Goal: Information Seeking & Learning: Learn about a topic

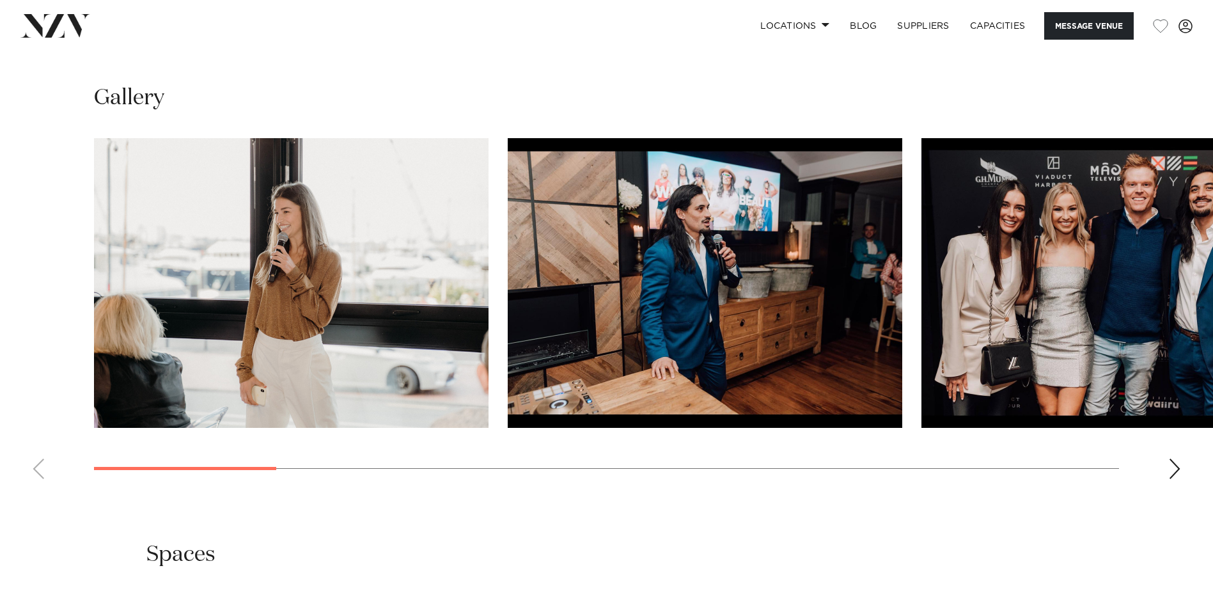
scroll to position [1279, 0]
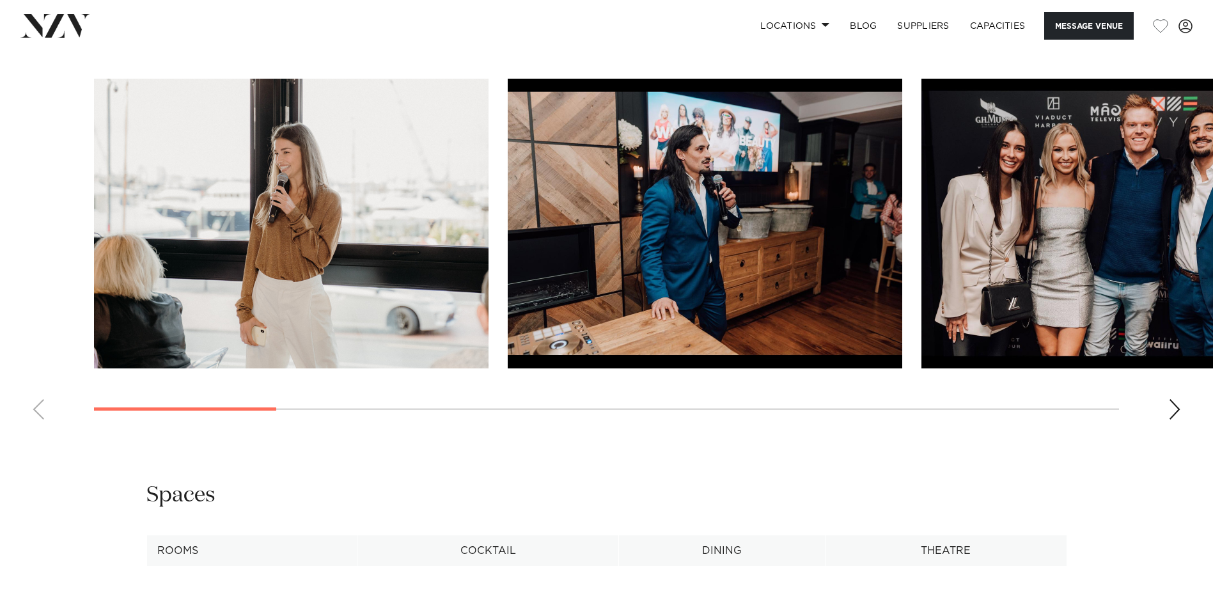
click at [1174, 420] on div "Next slide" at bounding box center [1175, 409] width 13 height 20
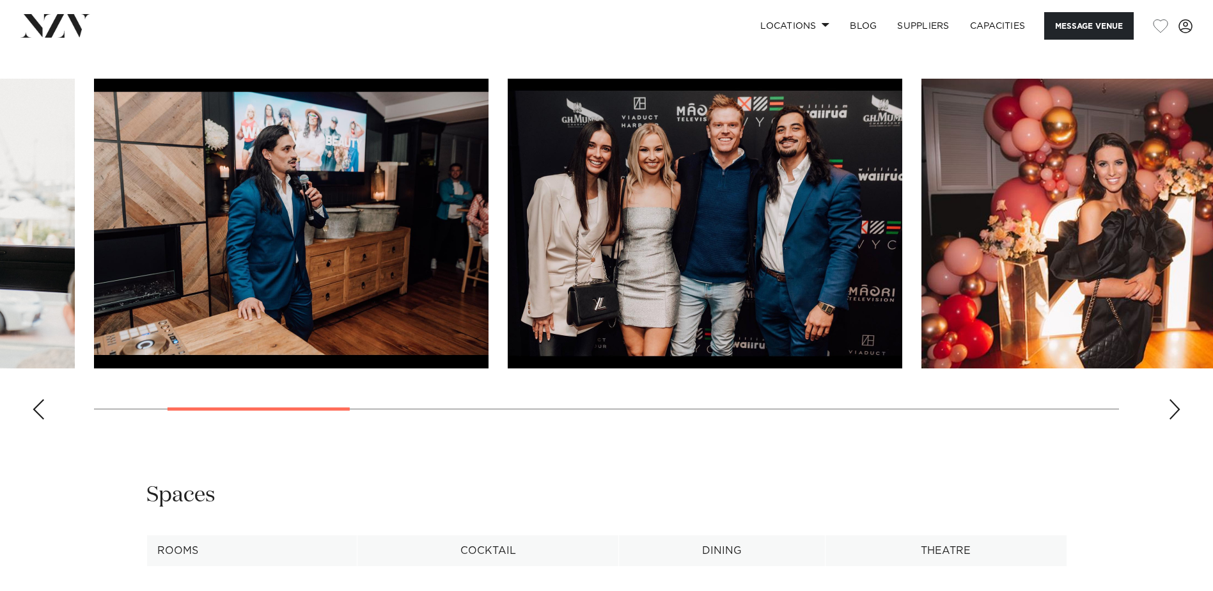
click at [1174, 420] on div "Next slide" at bounding box center [1175, 409] width 13 height 20
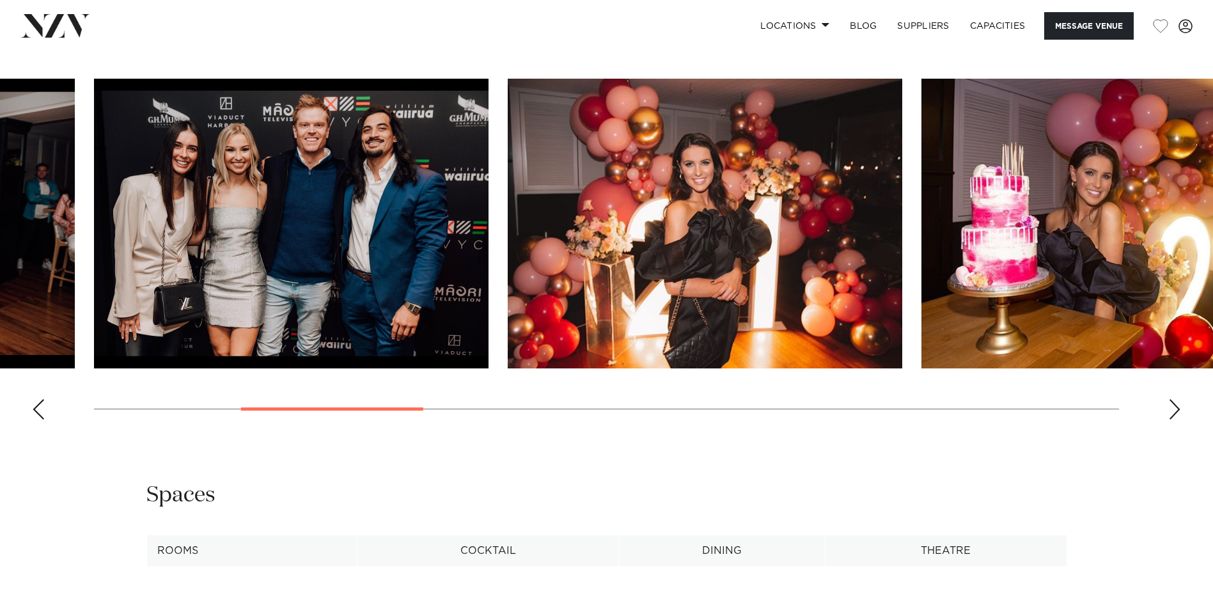
click at [1174, 420] on div "Next slide" at bounding box center [1175, 409] width 13 height 20
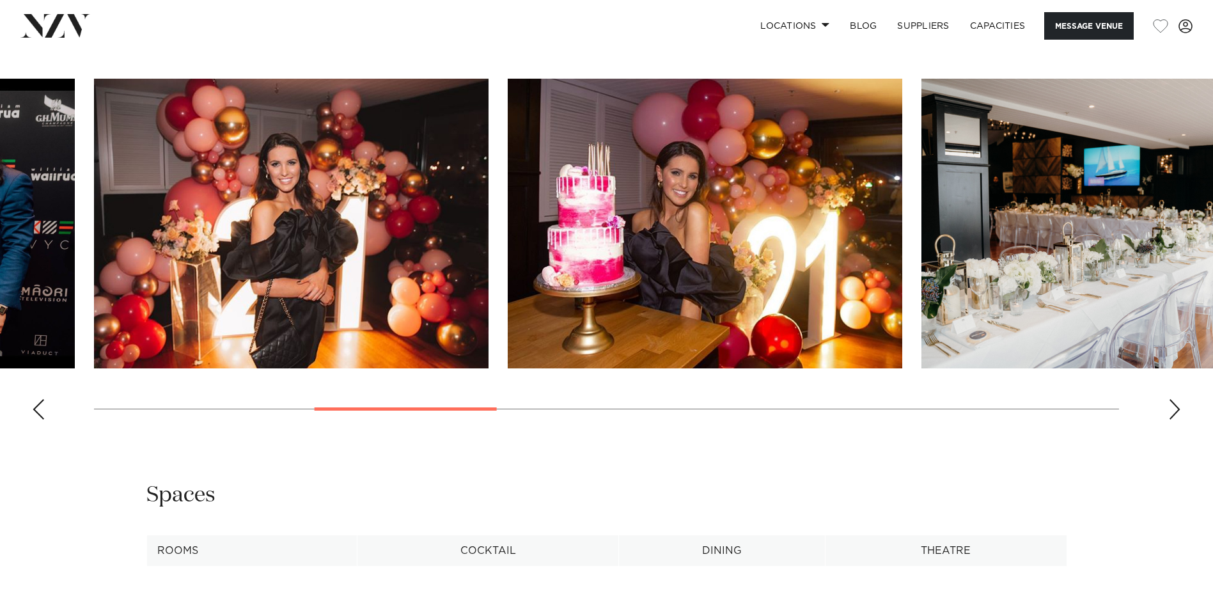
click at [1174, 420] on div "Next slide" at bounding box center [1175, 409] width 13 height 20
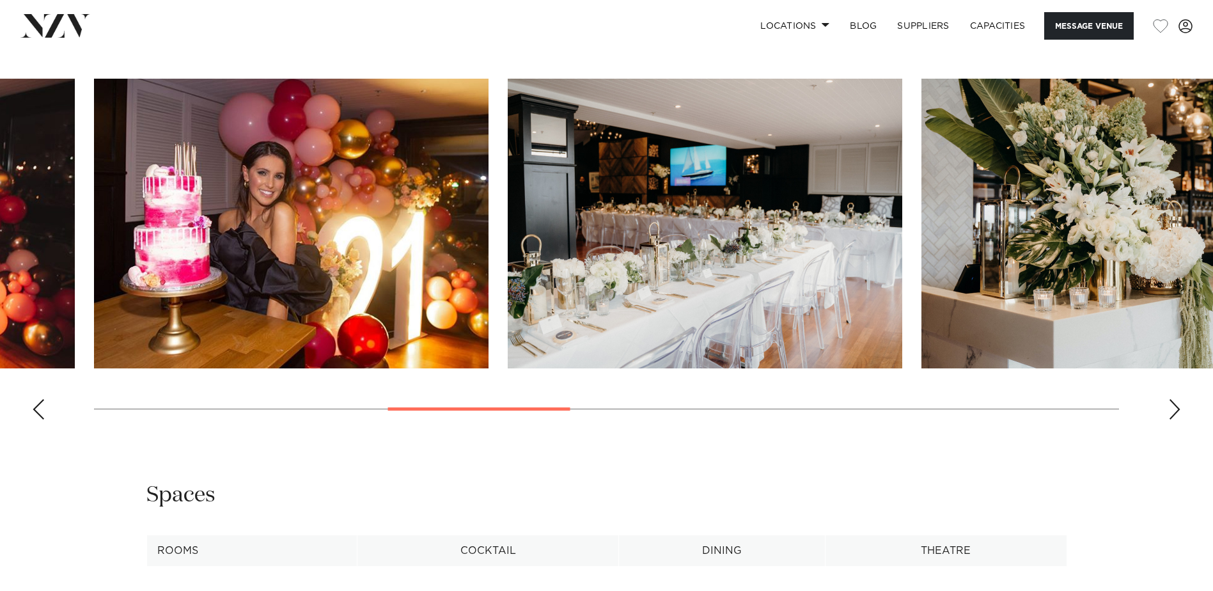
click at [1174, 420] on div "Next slide" at bounding box center [1175, 409] width 13 height 20
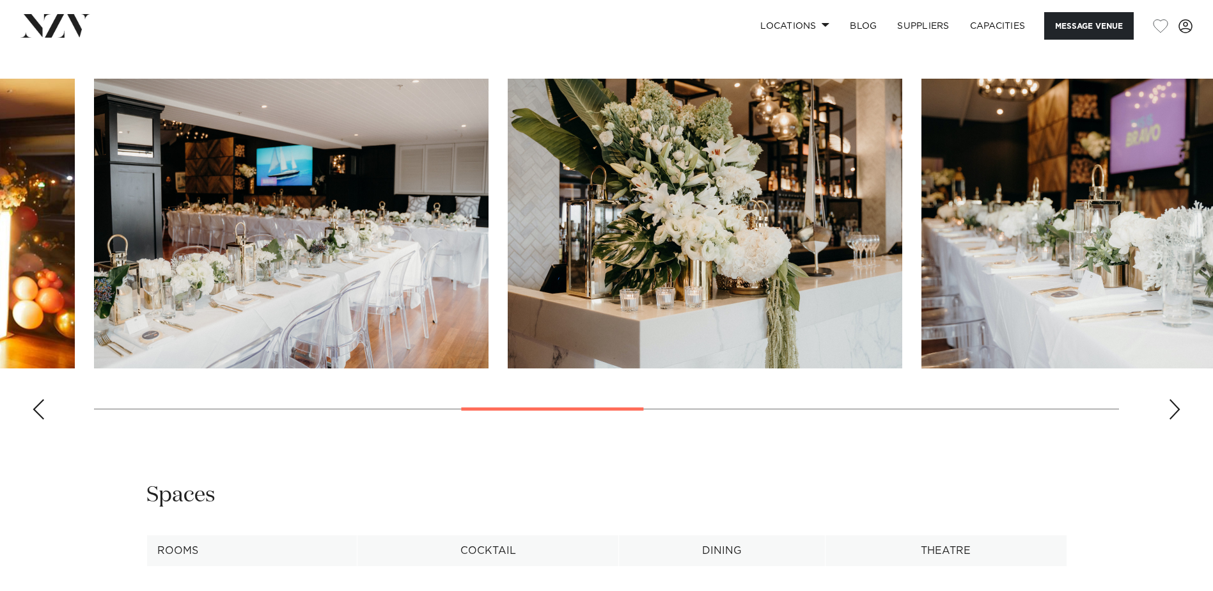
click at [1174, 420] on div "Next slide" at bounding box center [1175, 409] width 13 height 20
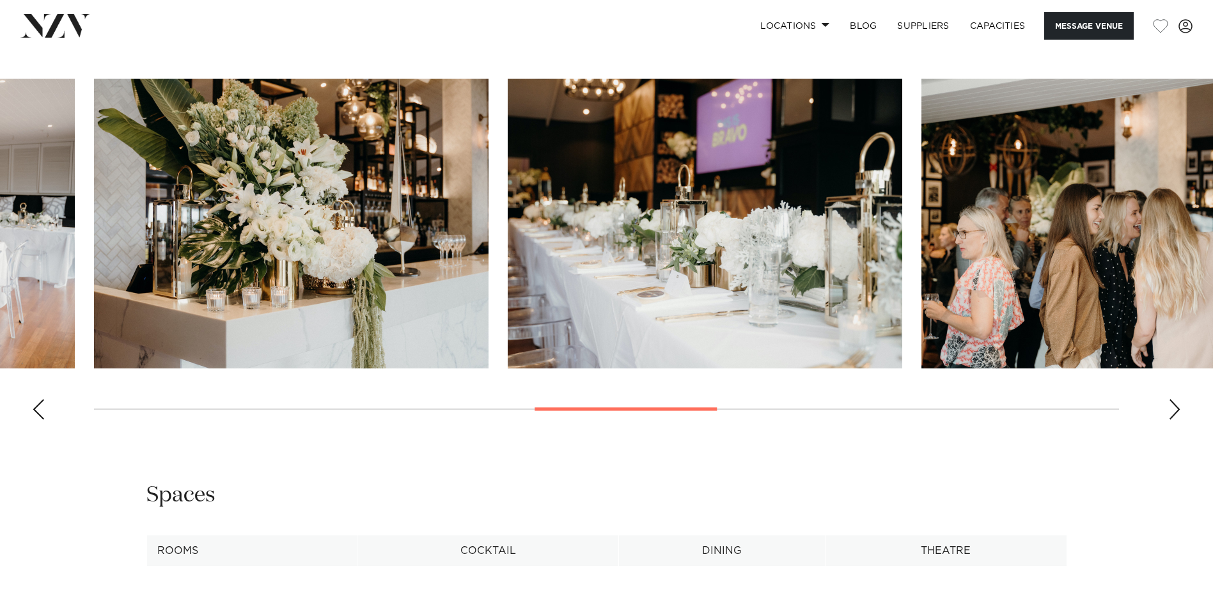
click at [1174, 420] on div "Next slide" at bounding box center [1175, 409] width 13 height 20
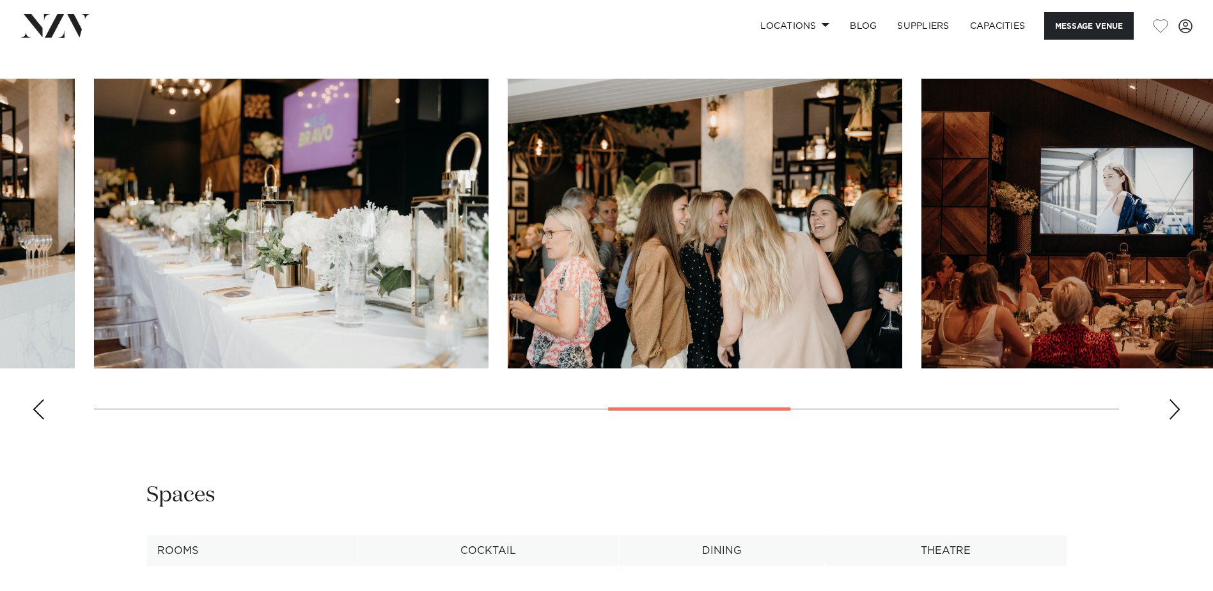
click at [1174, 420] on div "Next slide" at bounding box center [1175, 409] width 13 height 20
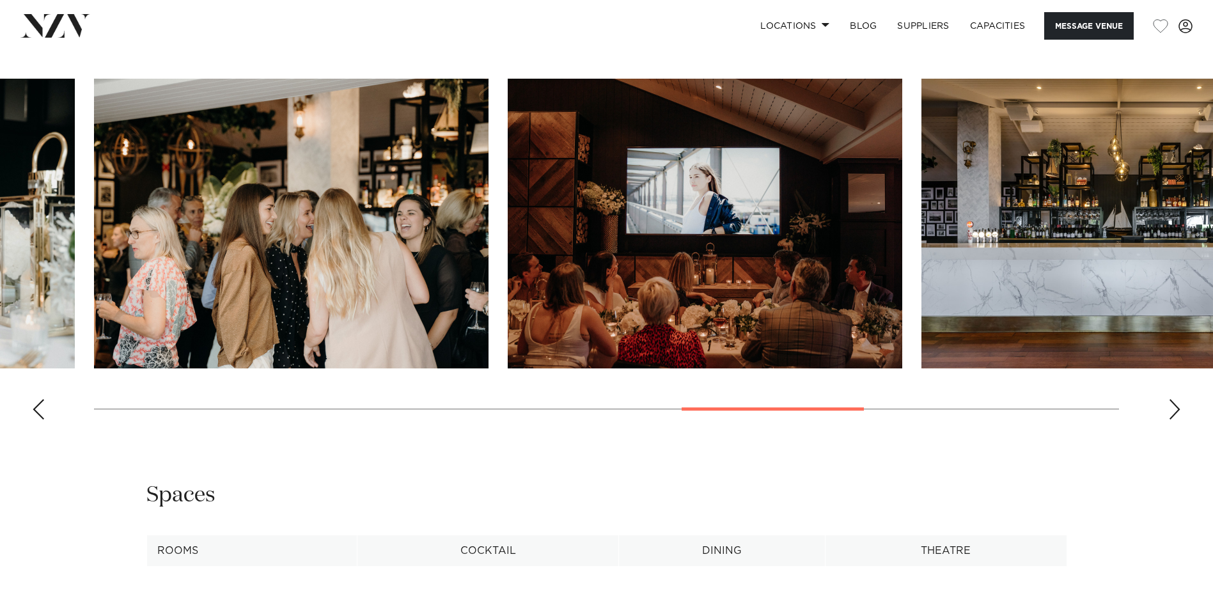
click at [1174, 420] on div "Next slide" at bounding box center [1175, 409] width 13 height 20
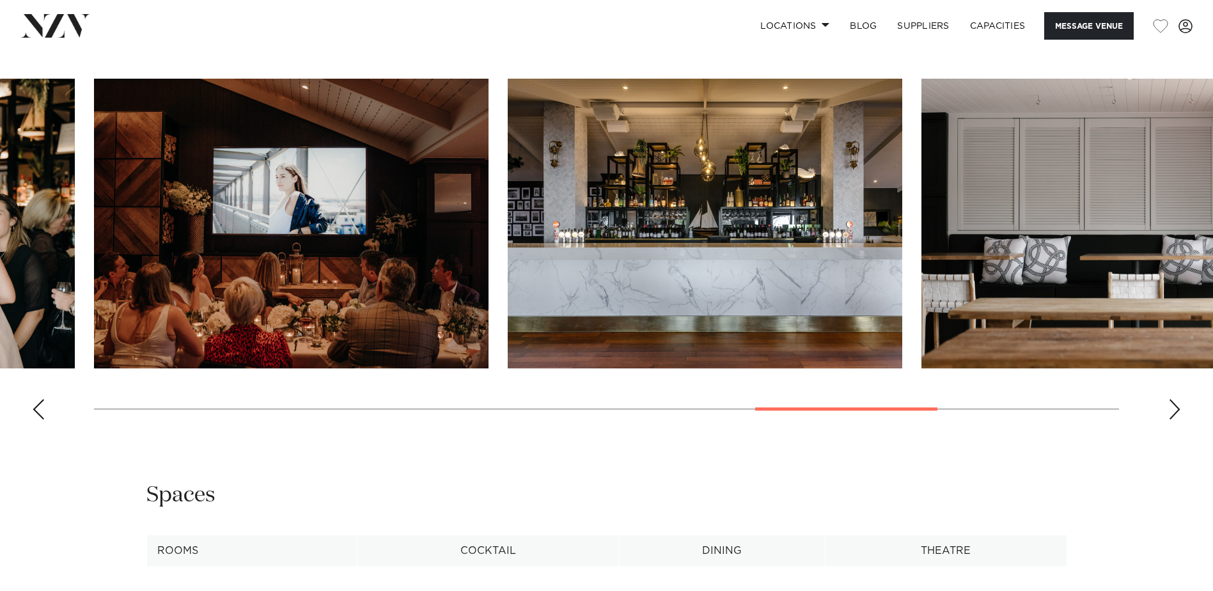
click at [1174, 420] on div "Next slide" at bounding box center [1175, 409] width 13 height 20
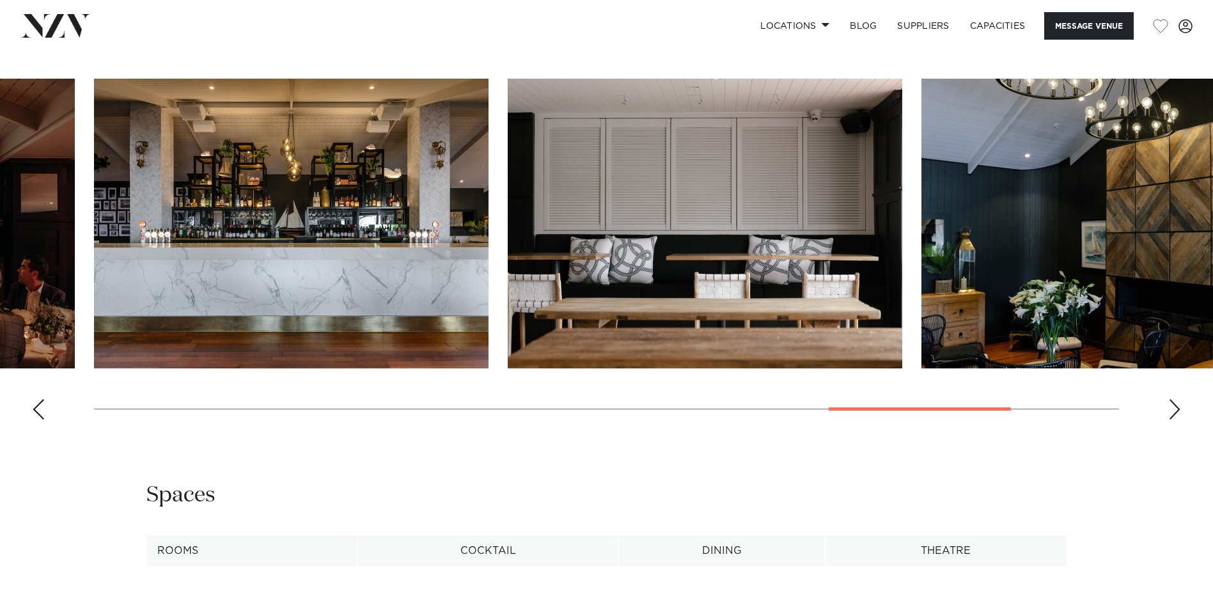
click at [1174, 420] on div "Next slide" at bounding box center [1175, 409] width 13 height 20
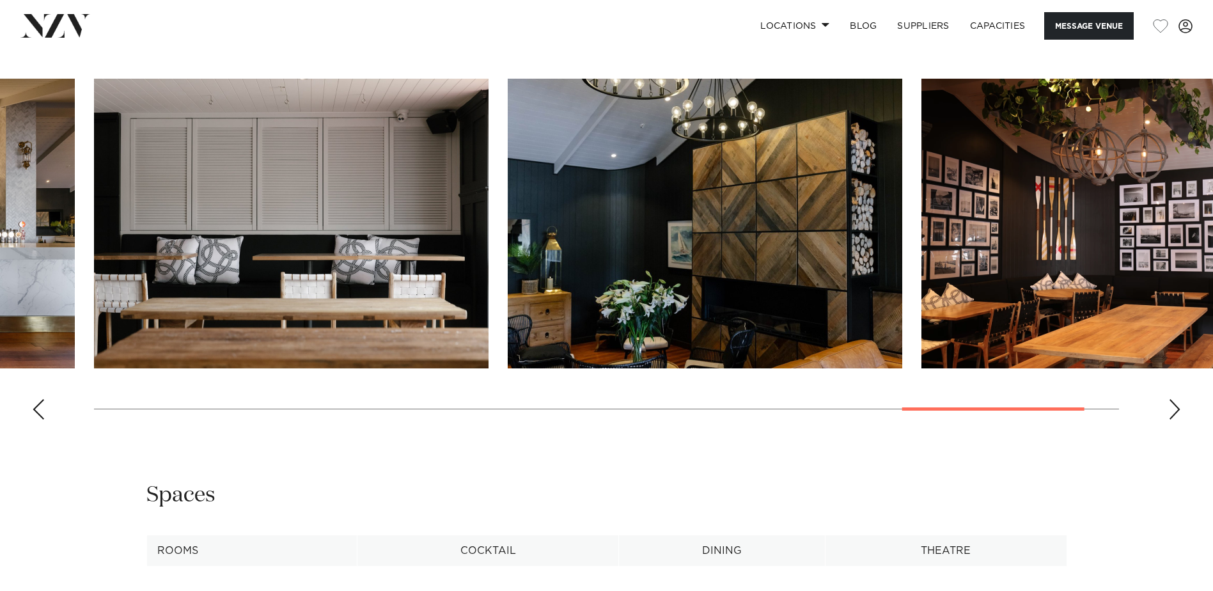
click at [1174, 420] on div "Next slide" at bounding box center [1175, 409] width 13 height 20
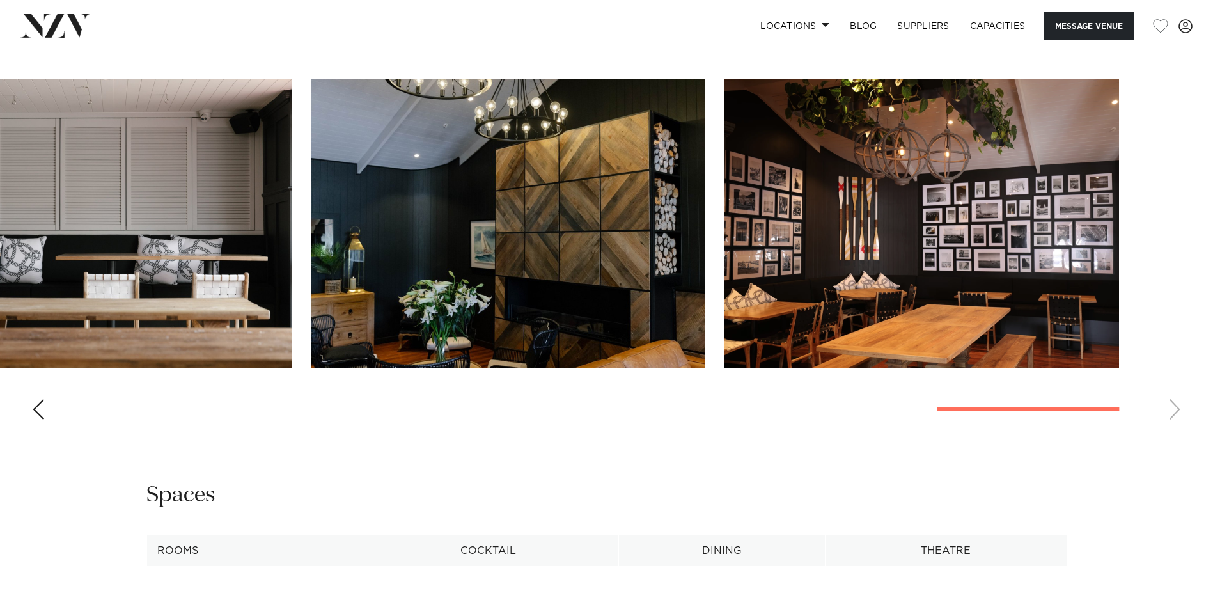
click at [1174, 430] on swiper-container at bounding box center [606, 254] width 1213 height 351
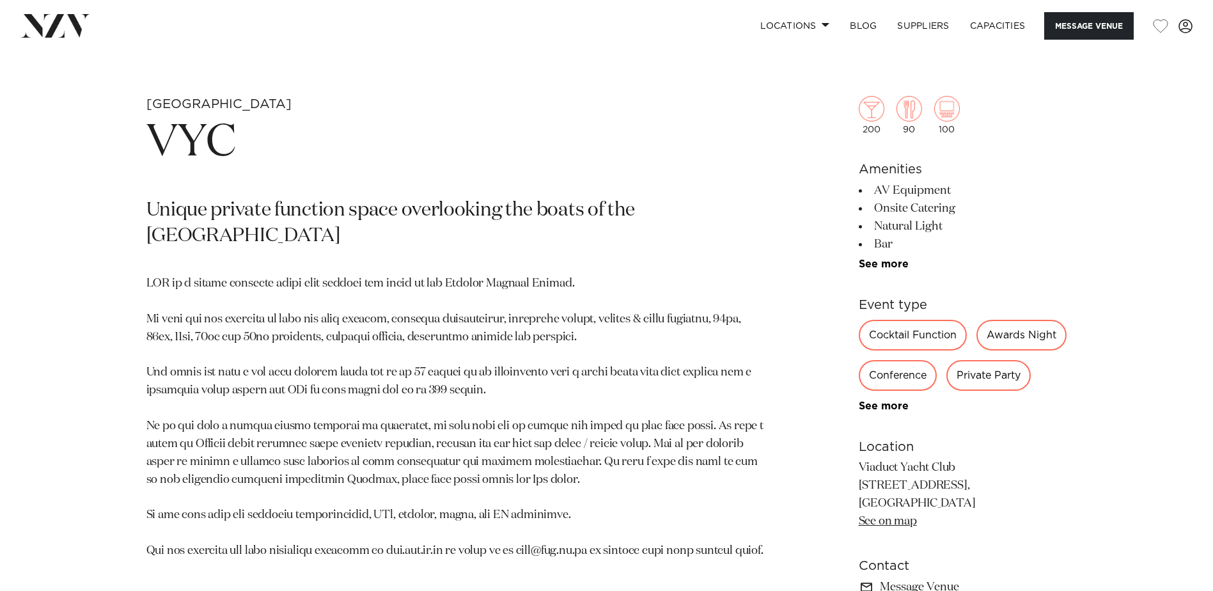
scroll to position [640, 0]
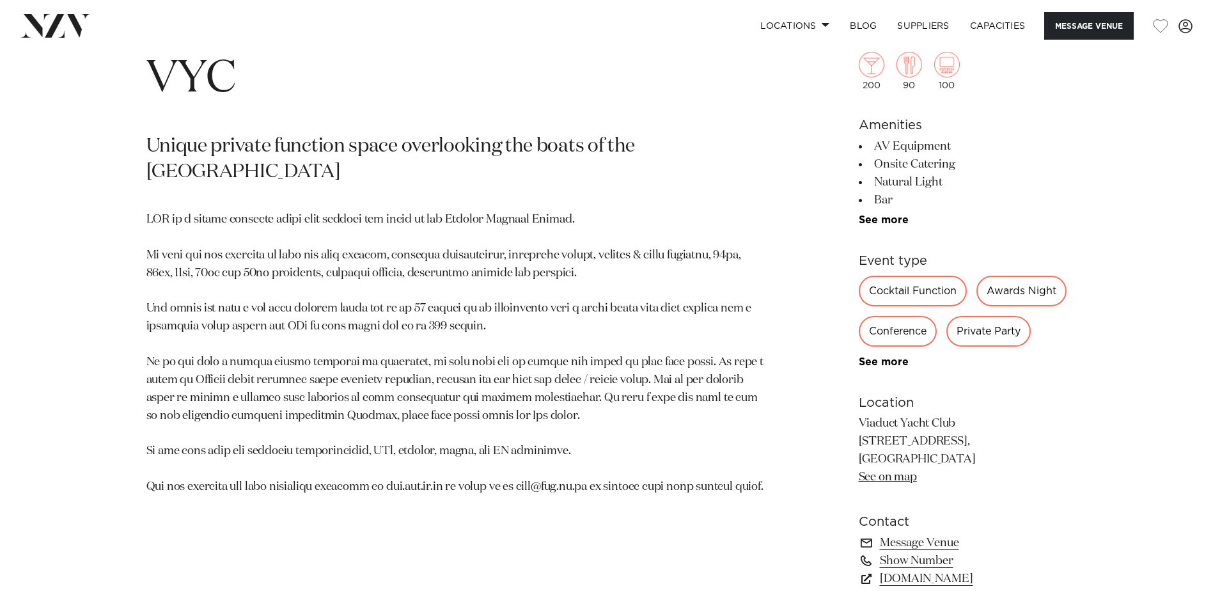
click at [400, 489] on p at bounding box center [457, 353] width 622 height 285
drag, startPoint x: 461, startPoint y: 486, endPoint x: 391, endPoint y: 484, distance: 70.4
click at [391, 484] on p at bounding box center [457, 353] width 622 height 285
copy p "www.vyc.co.nz"
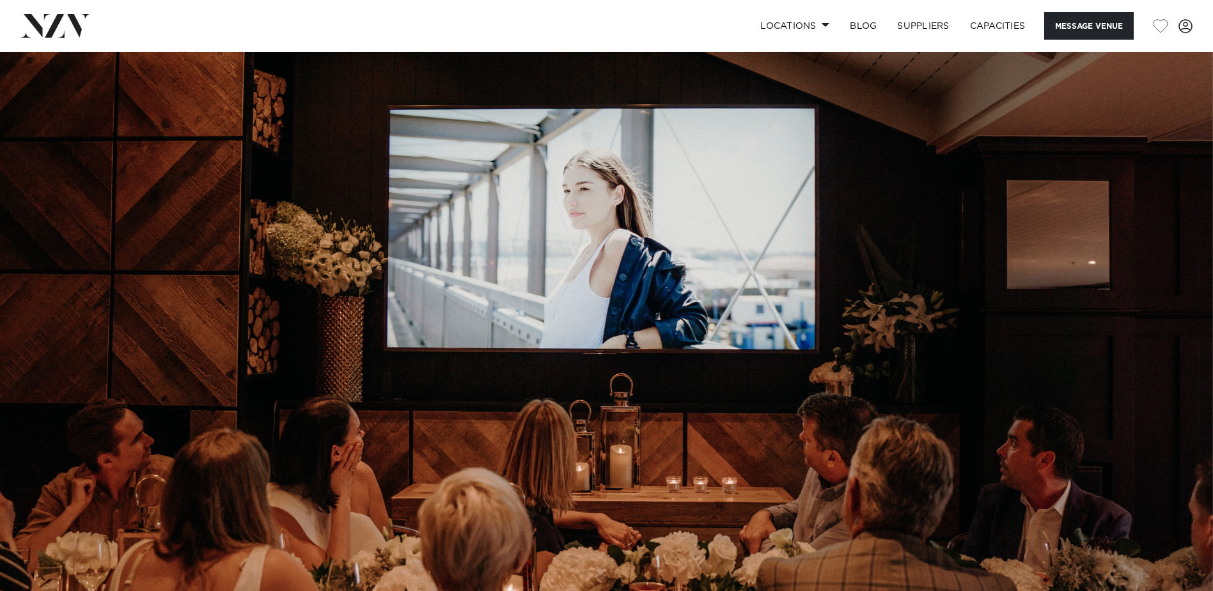
scroll to position [0, 0]
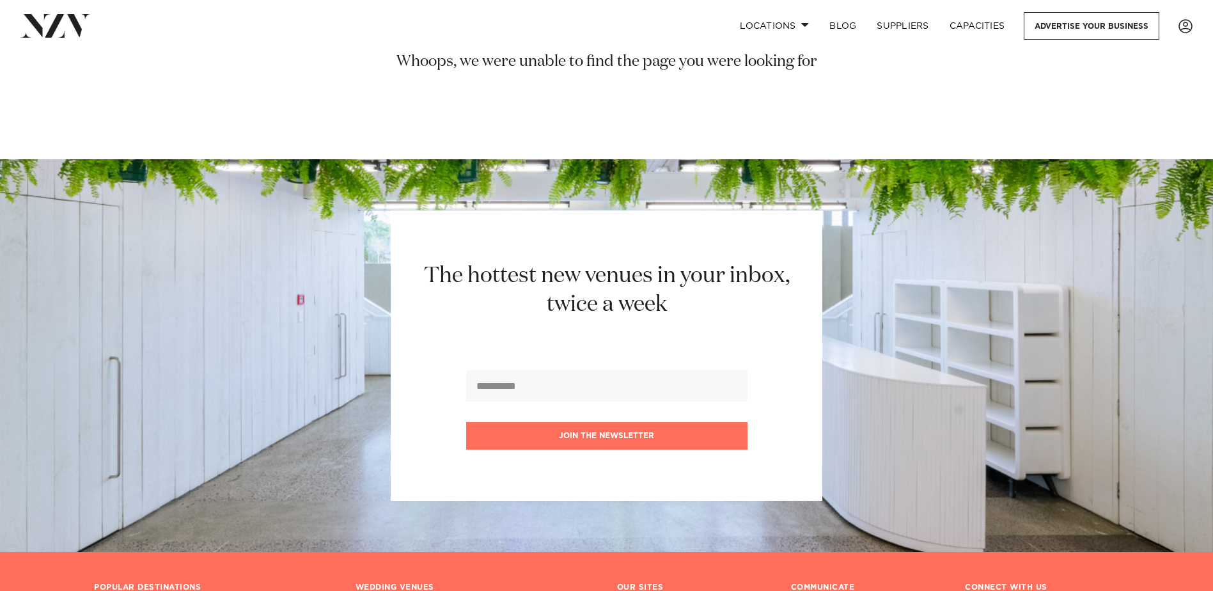
click at [787, 115] on section "Whoops, we were unable to find the page you were looking for" at bounding box center [606, 90] width 1213 height 77
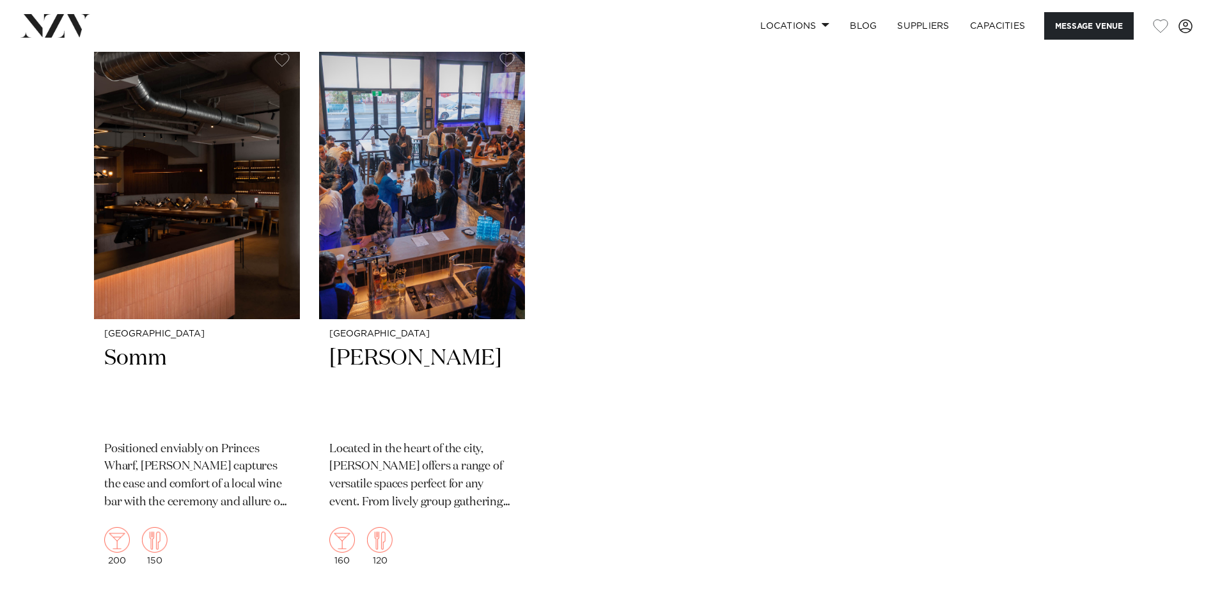
scroll to position [2047, 0]
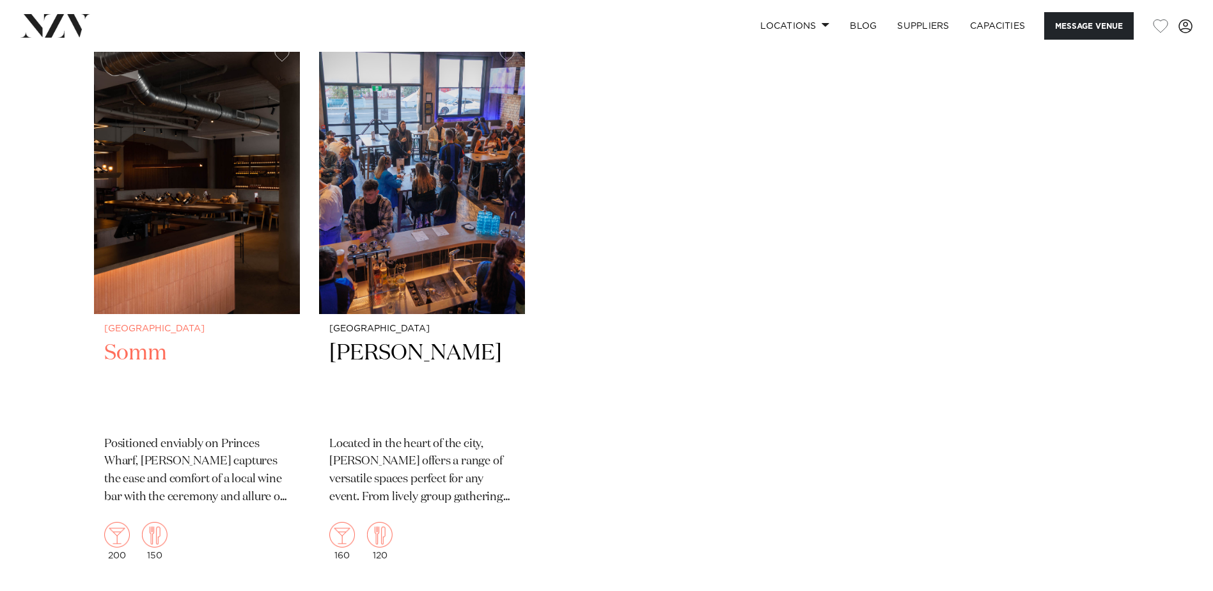
click at [132, 354] on h2 "Somm" at bounding box center [197, 382] width 186 height 86
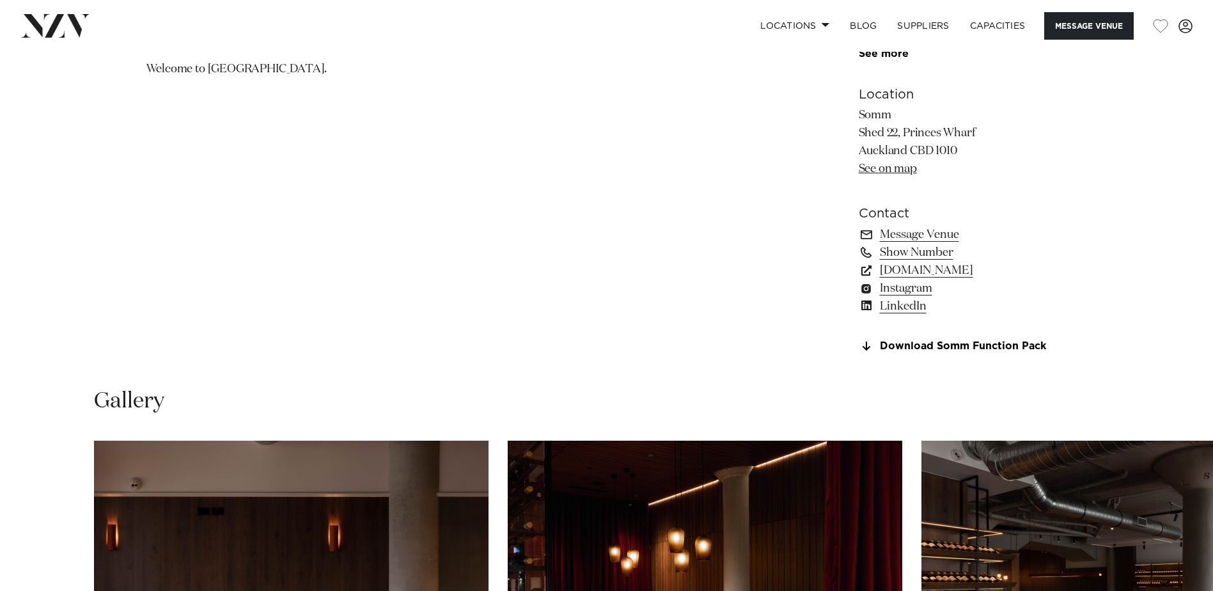
scroll to position [1023, 0]
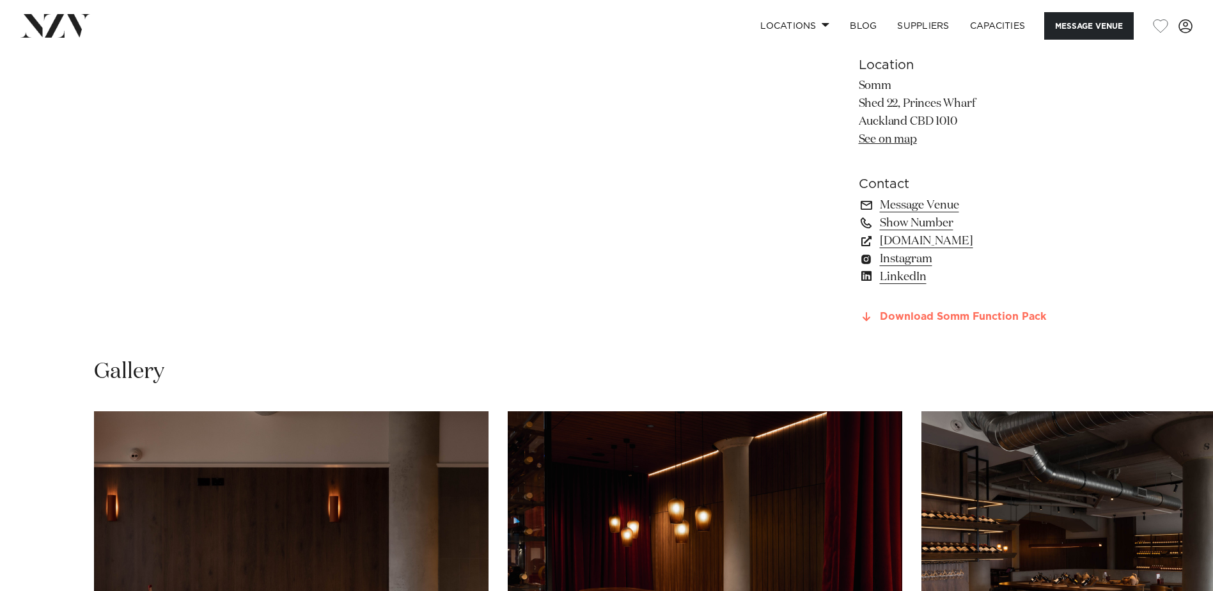
click at [959, 312] on link "Download Somm Function Pack" at bounding box center [963, 318] width 209 height 12
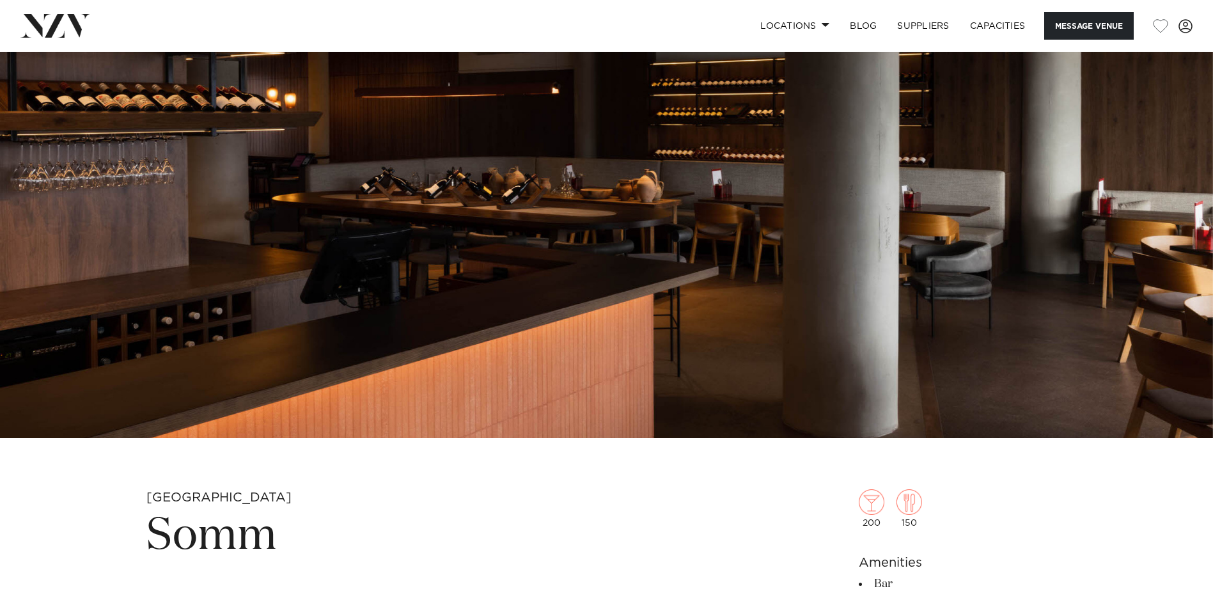
scroll to position [0, 0]
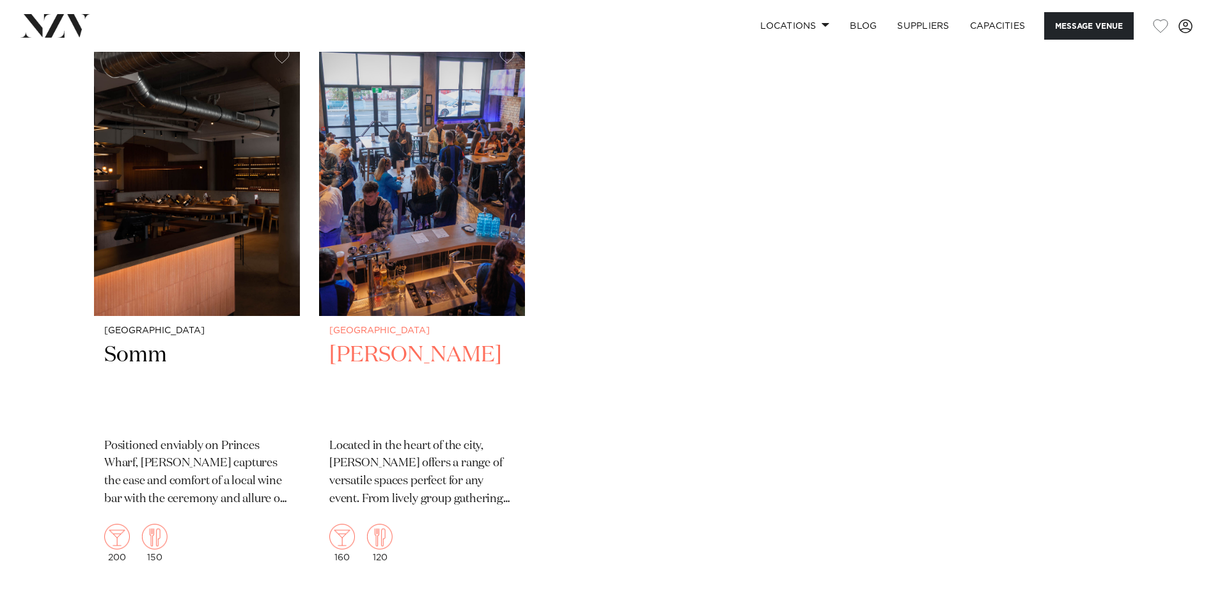
scroll to position [2047, 0]
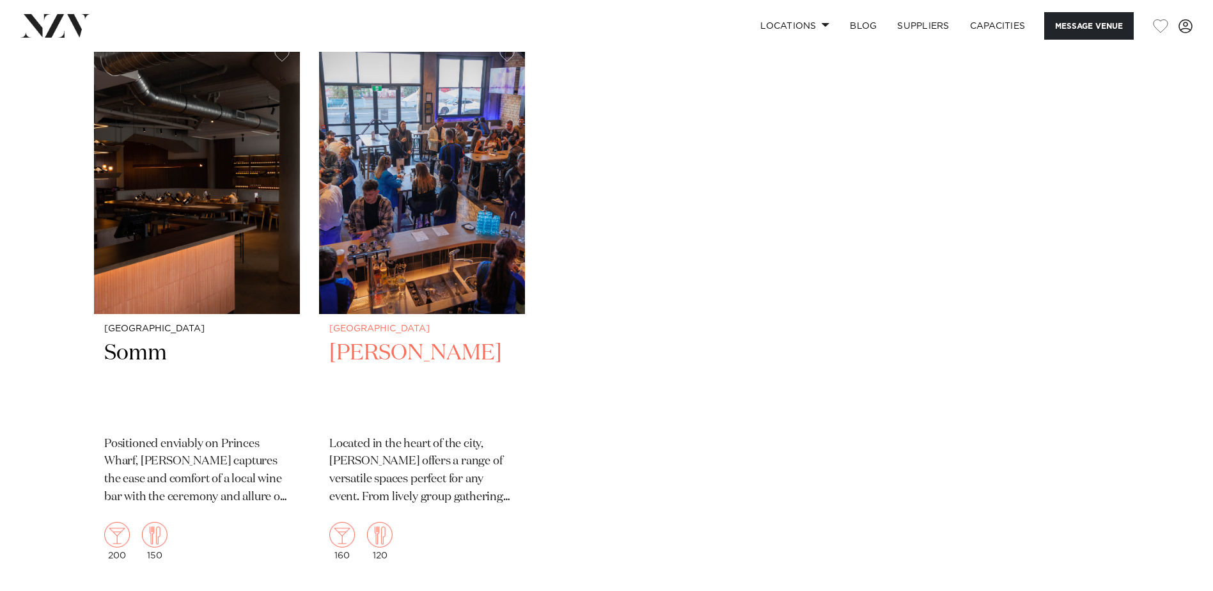
click at [375, 352] on h2 "[PERSON_NAME]" at bounding box center [422, 382] width 186 height 86
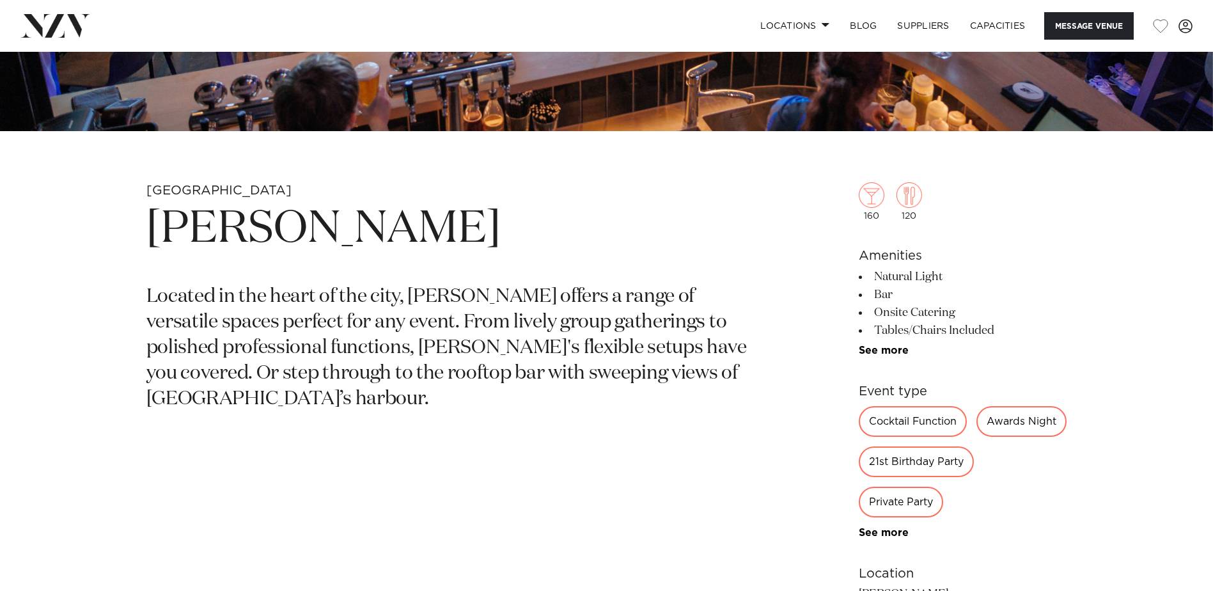
scroll to position [512, 0]
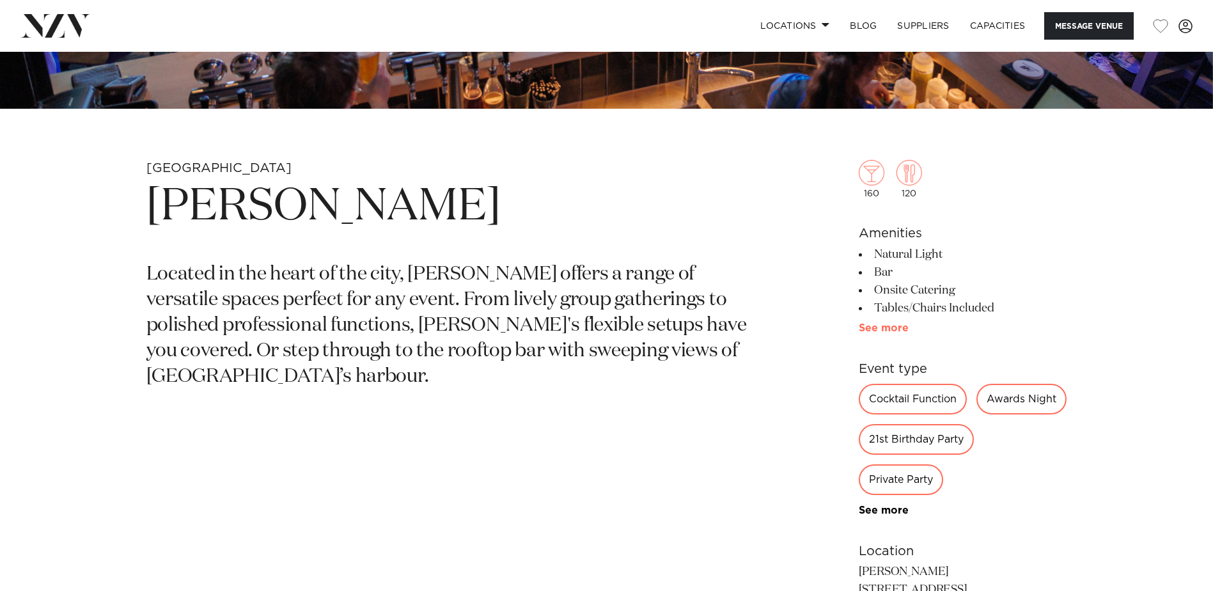
click at [891, 329] on link "See more" at bounding box center [909, 328] width 100 height 10
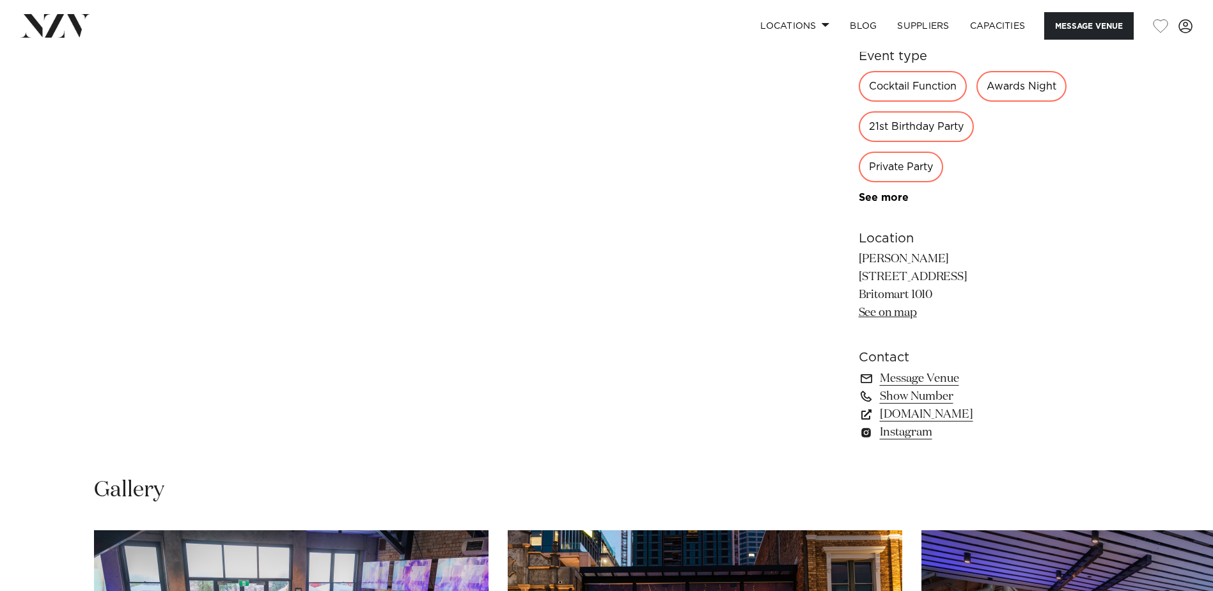
scroll to position [1087, 0]
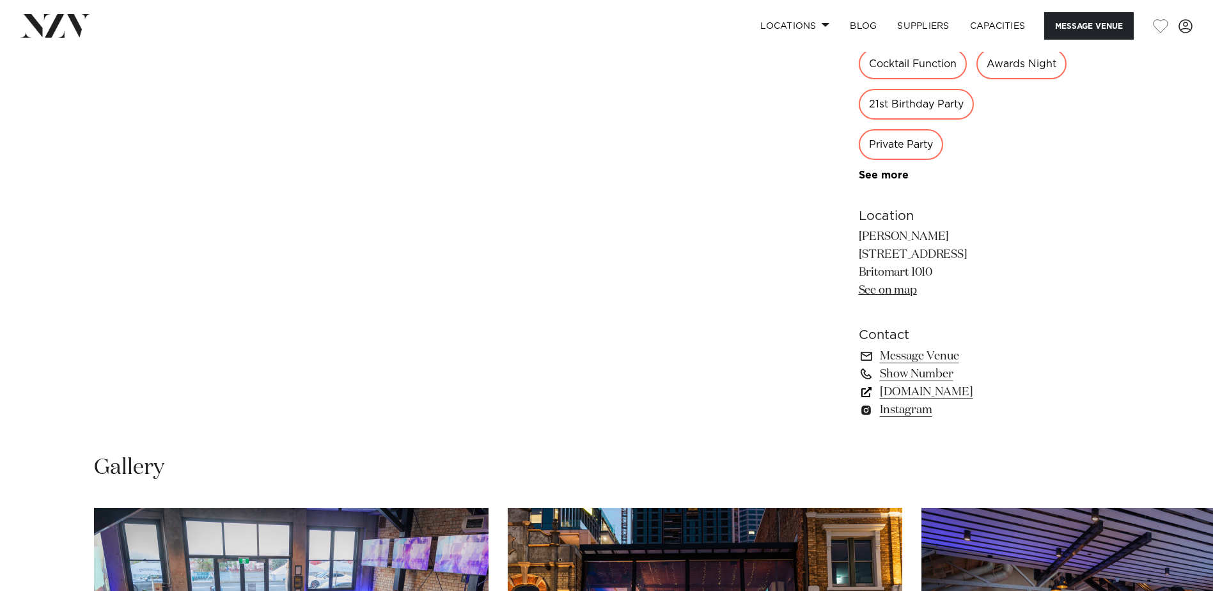
click at [957, 401] on link "www.tylerst.co.nz" at bounding box center [963, 392] width 209 height 18
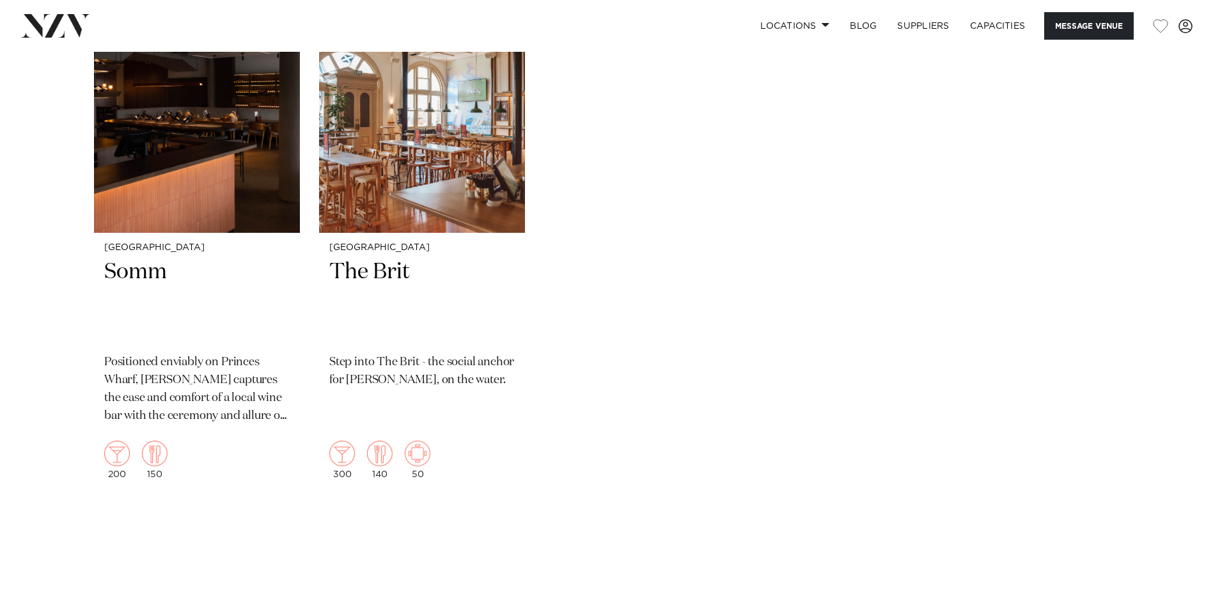
scroll to position [2111, 0]
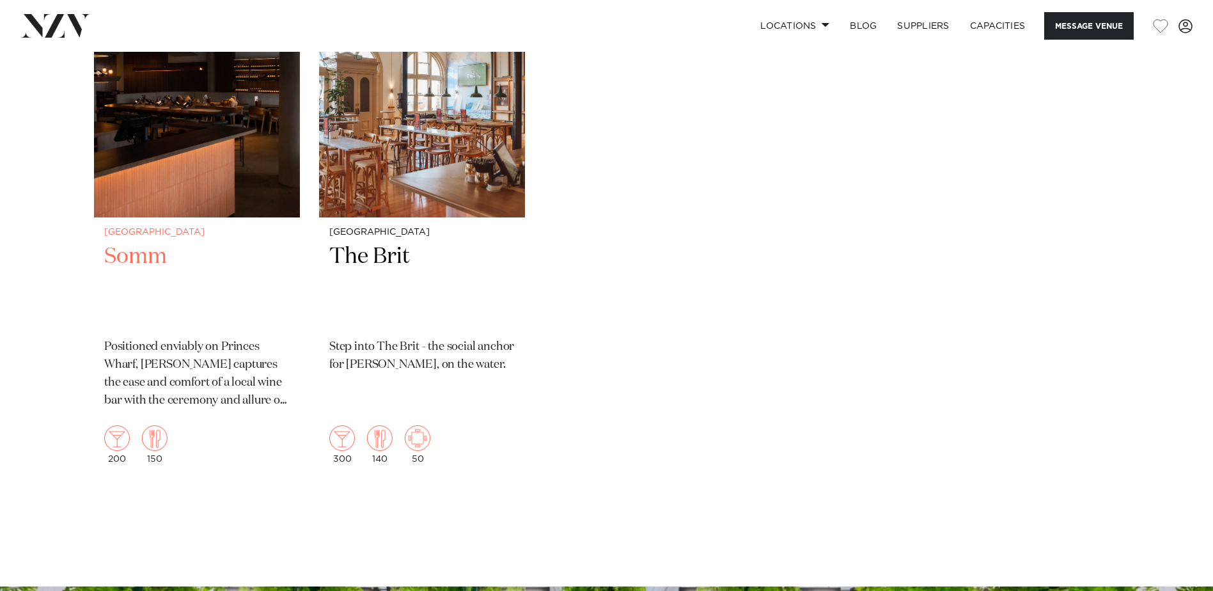
click at [147, 293] on h2 "Somm" at bounding box center [197, 285] width 186 height 86
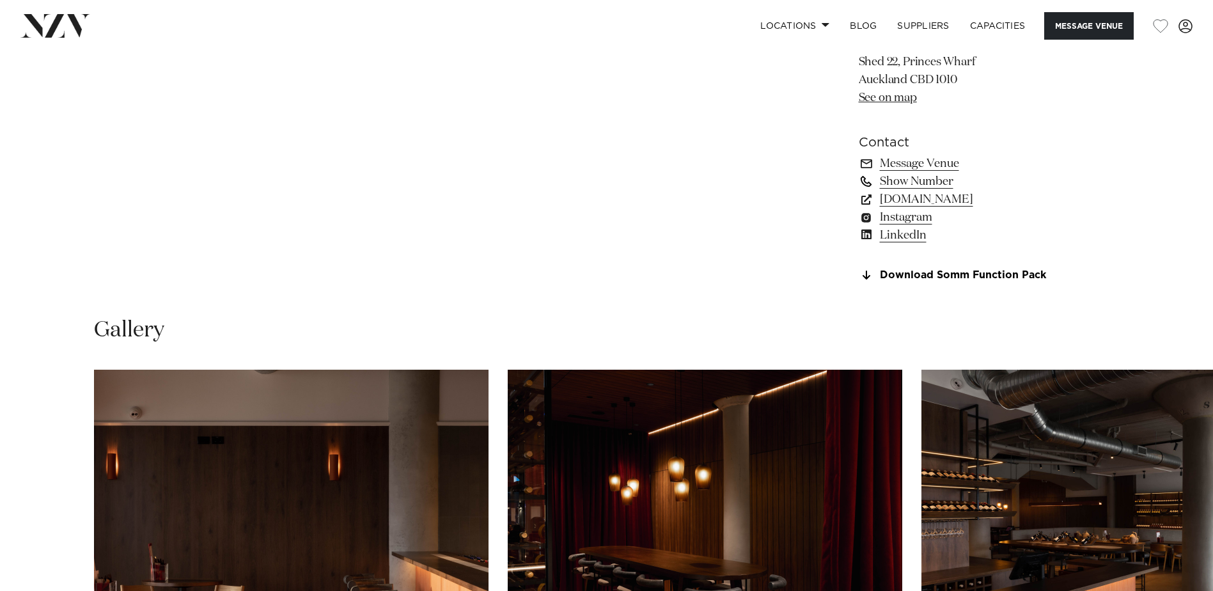
scroll to position [1087, 0]
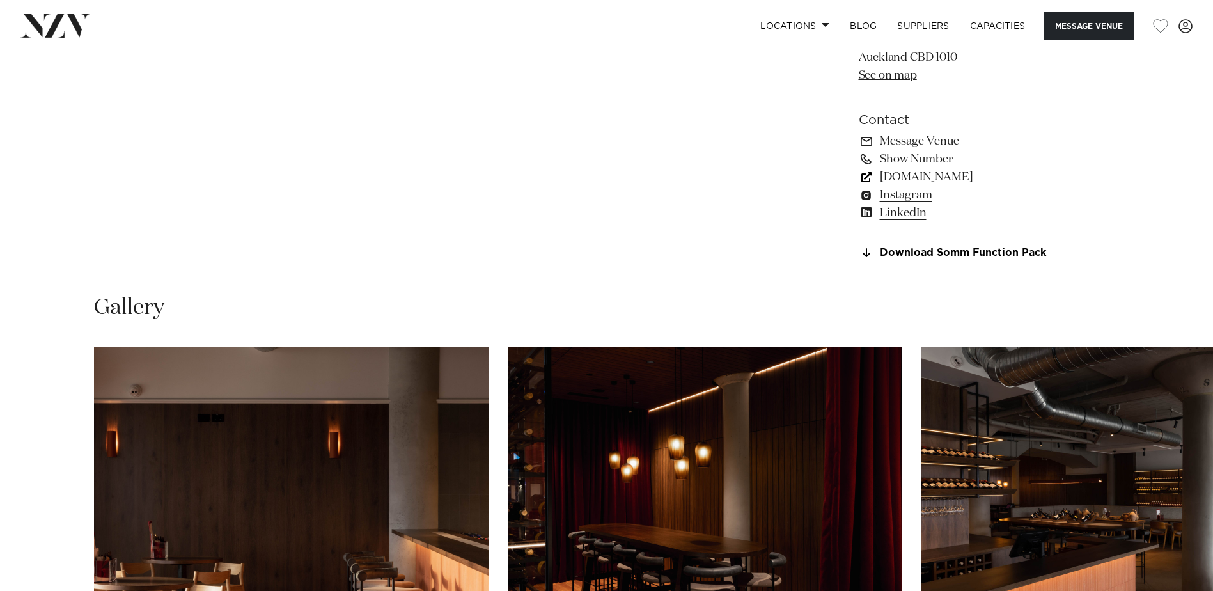
click at [973, 180] on link "sommcellardoor.co.nz" at bounding box center [963, 177] width 209 height 18
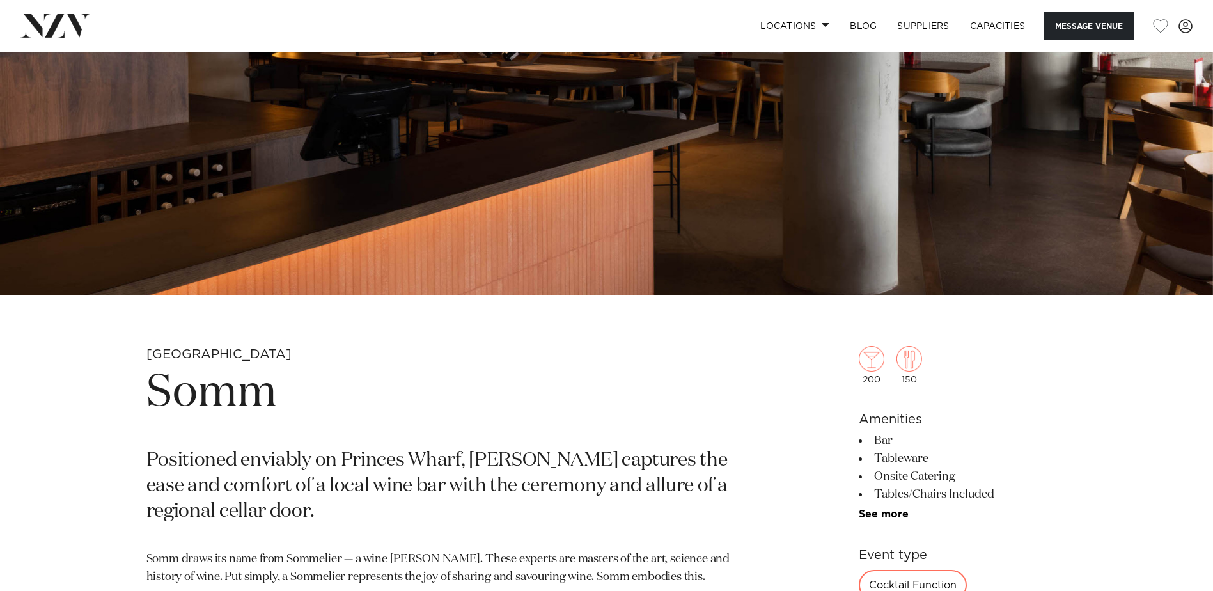
scroll to position [320, 0]
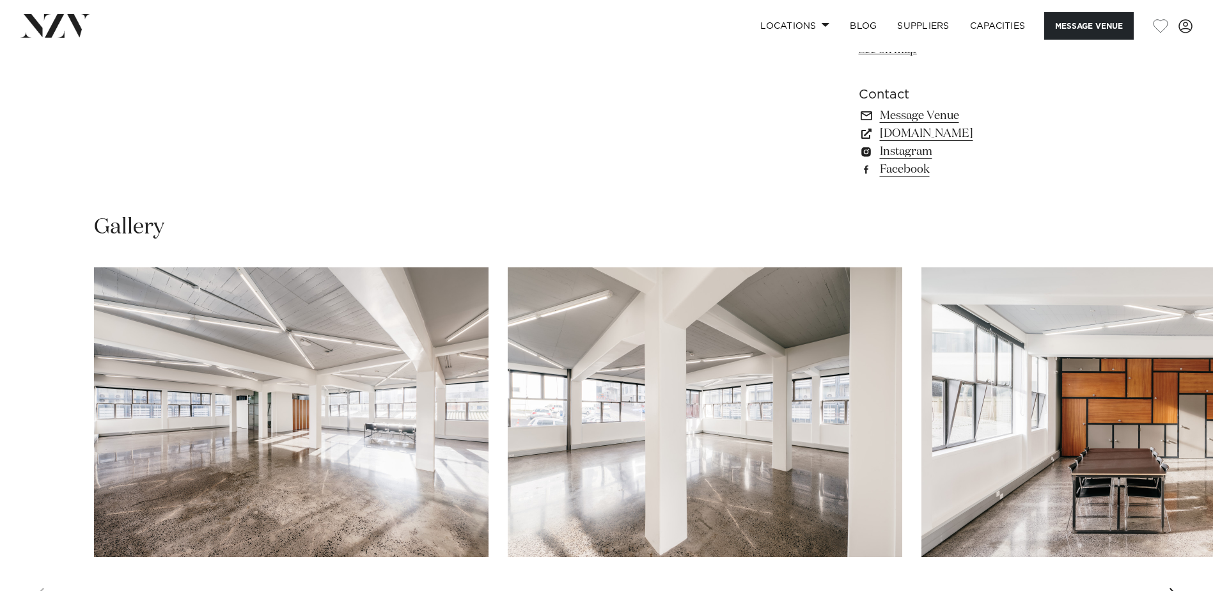
scroll to position [1215, 0]
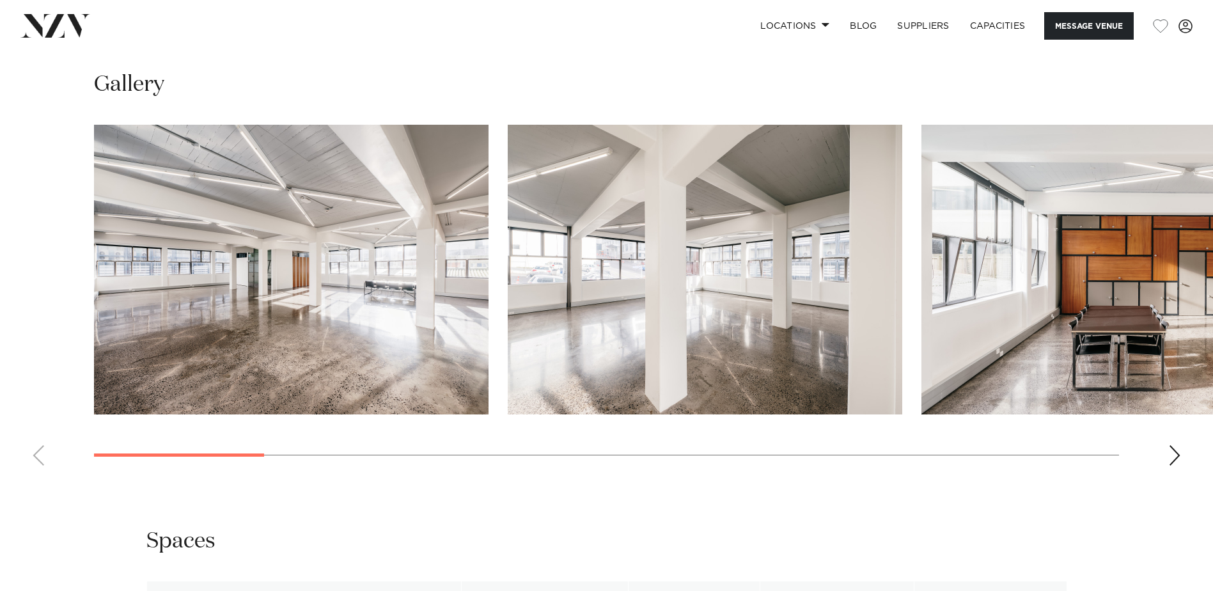
click at [1171, 457] on div "Next slide" at bounding box center [1175, 455] width 13 height 20
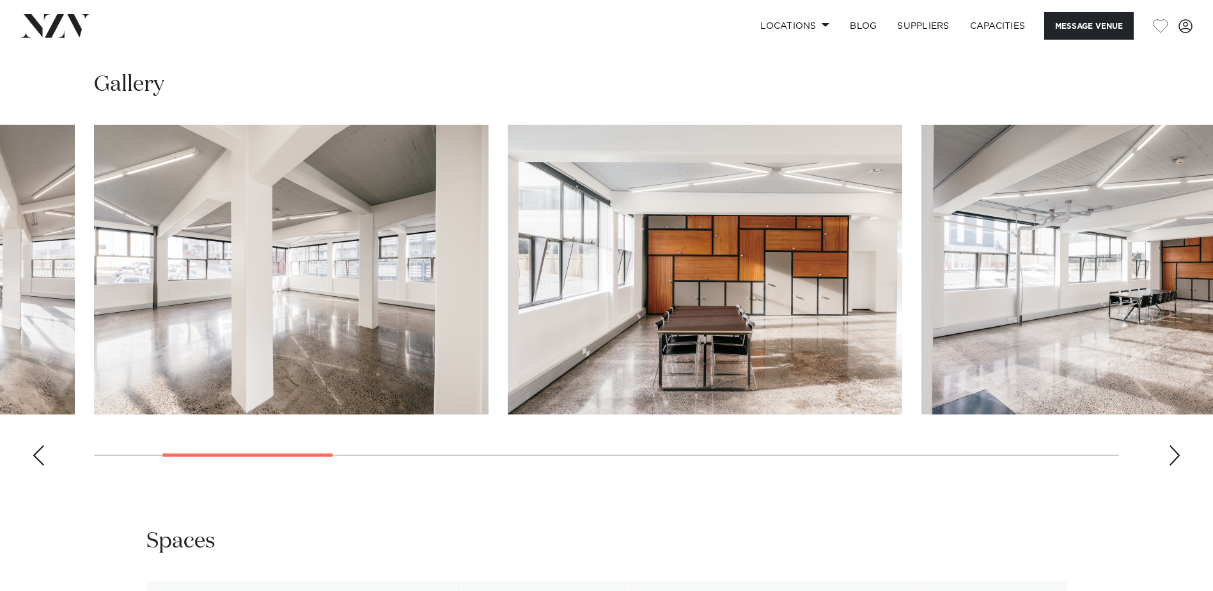
click at [1171, 457] on div "Next slide" at bounding box center [1175, 455] width 13 height 20
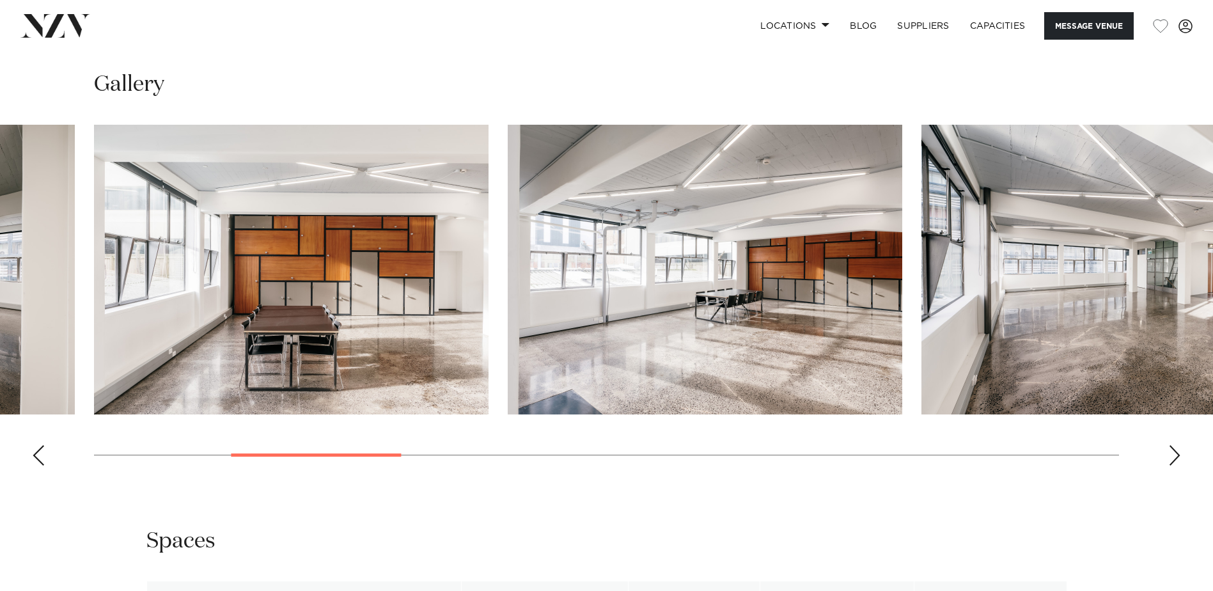
click at [1171, 457] on div "Next slide" at bounding box center [1175, 455] width 13 height 20
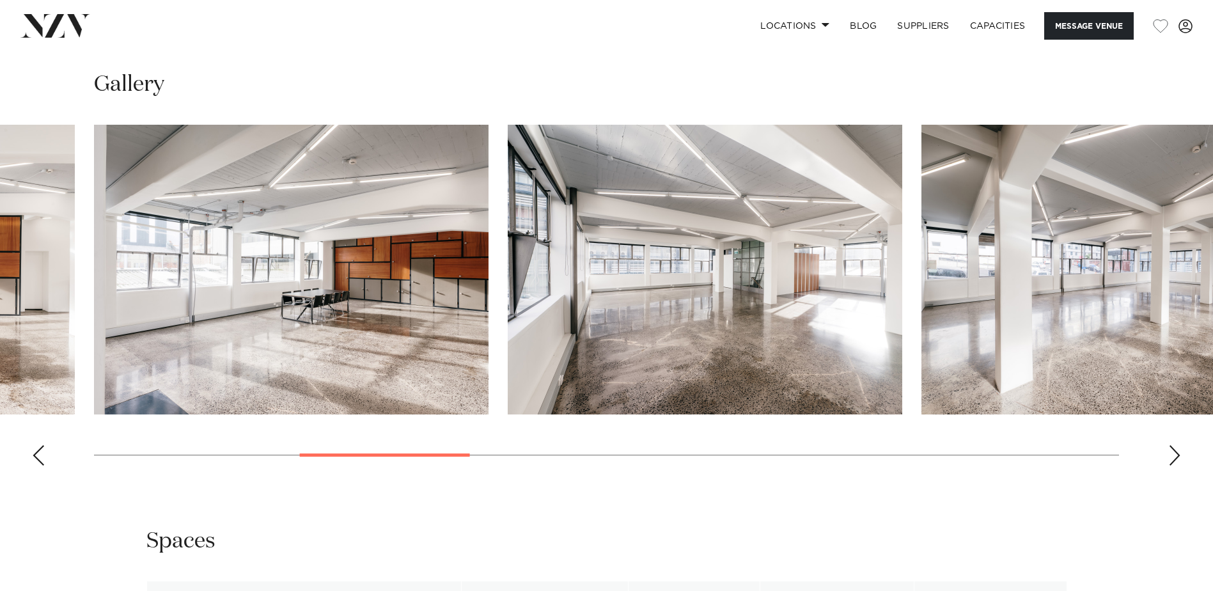
click at [1171, 457] on div "Next slide" at bounding box center [1175, 455] width 13 height 20
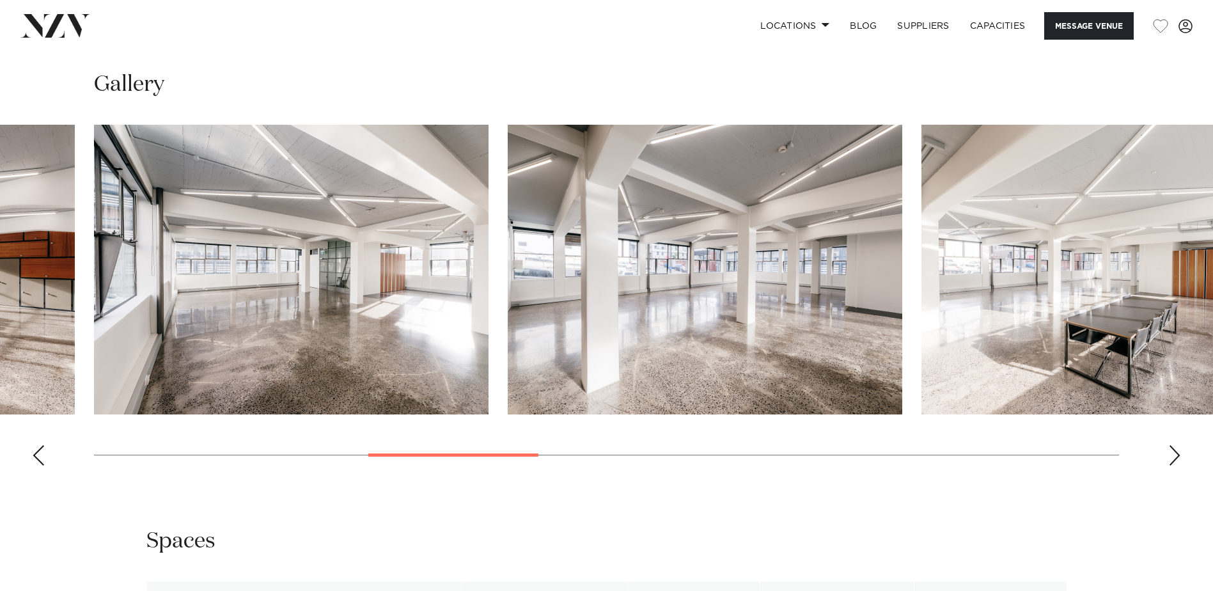
click at [1171, 457] on div "Next slide" at bounding box center [1175, 455] width 13 height 20
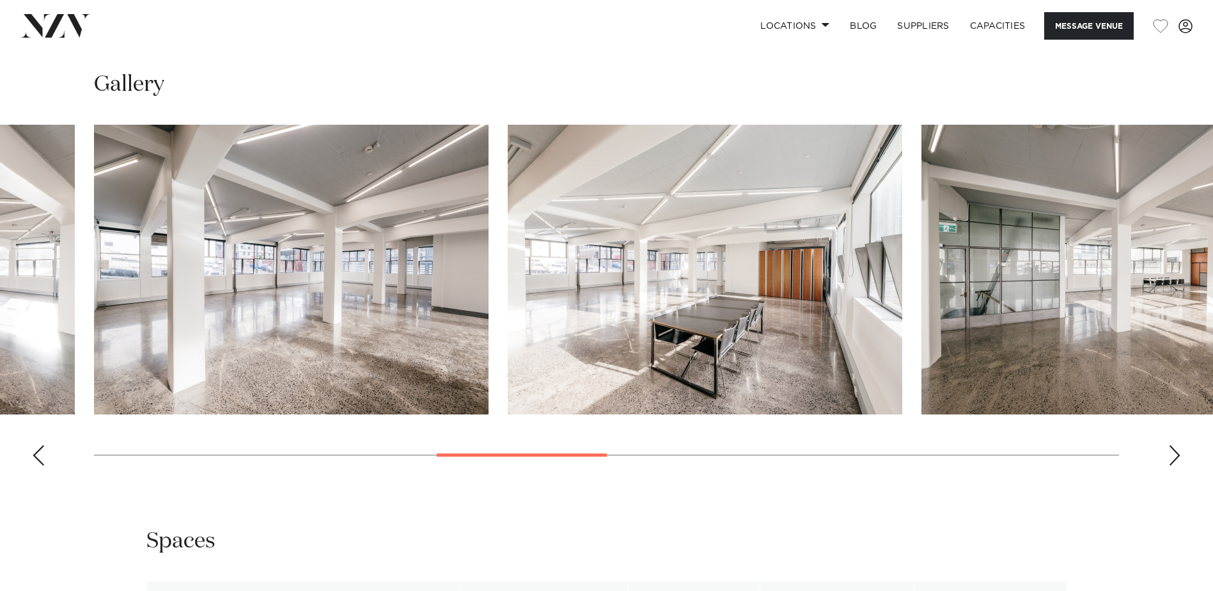
click at [1171, 457] on div "Next slide" at bounding box center [1175, 455] width 13 height 20
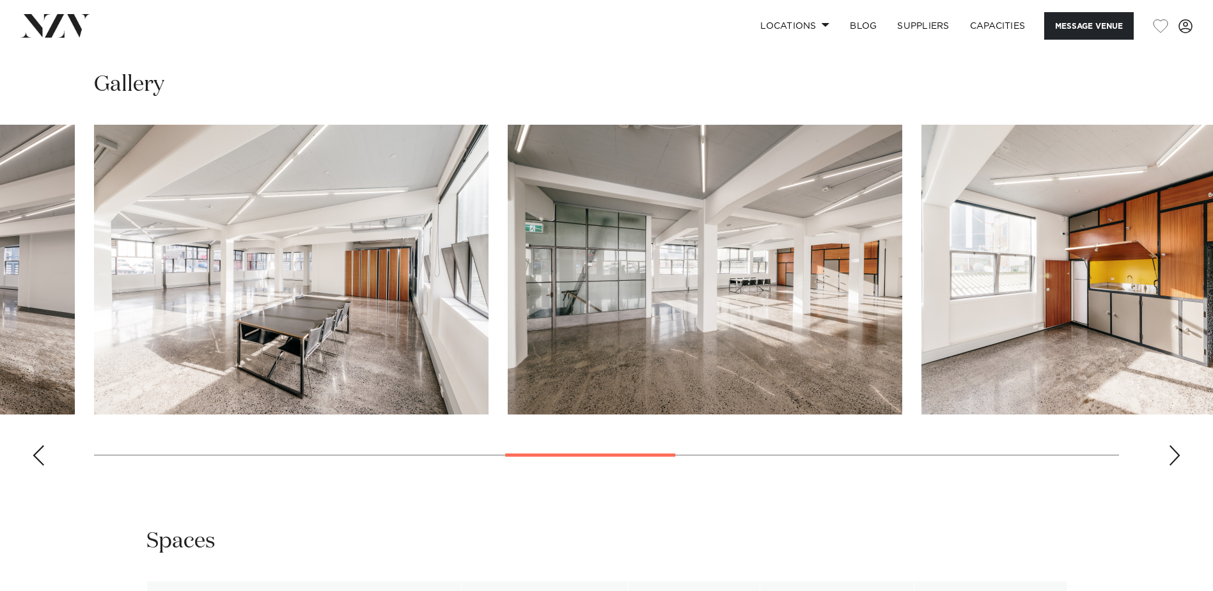
click at [1171, 457] on div "Next slide" at bounding box center [1175, 455] width 13 height 20
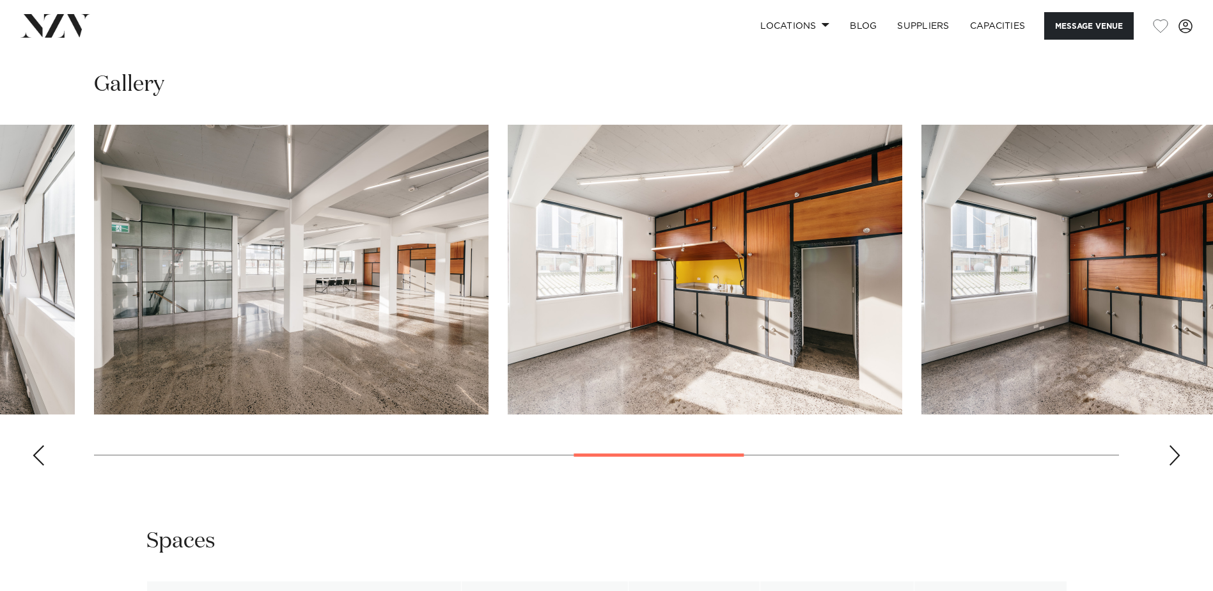
click at [1171, 457] on div "Next slide" at bounding box center [1175, 455] width 13 height 20
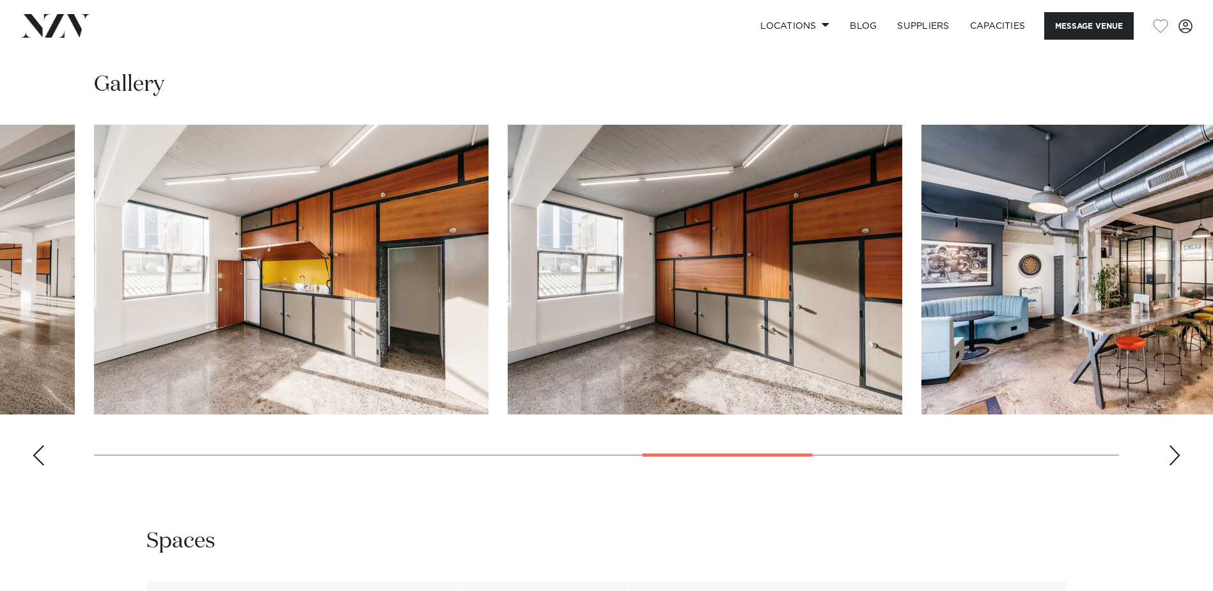
click at [1171, 457] on div "Next slide" at bounding box center [1175, 455] width 13 height 20
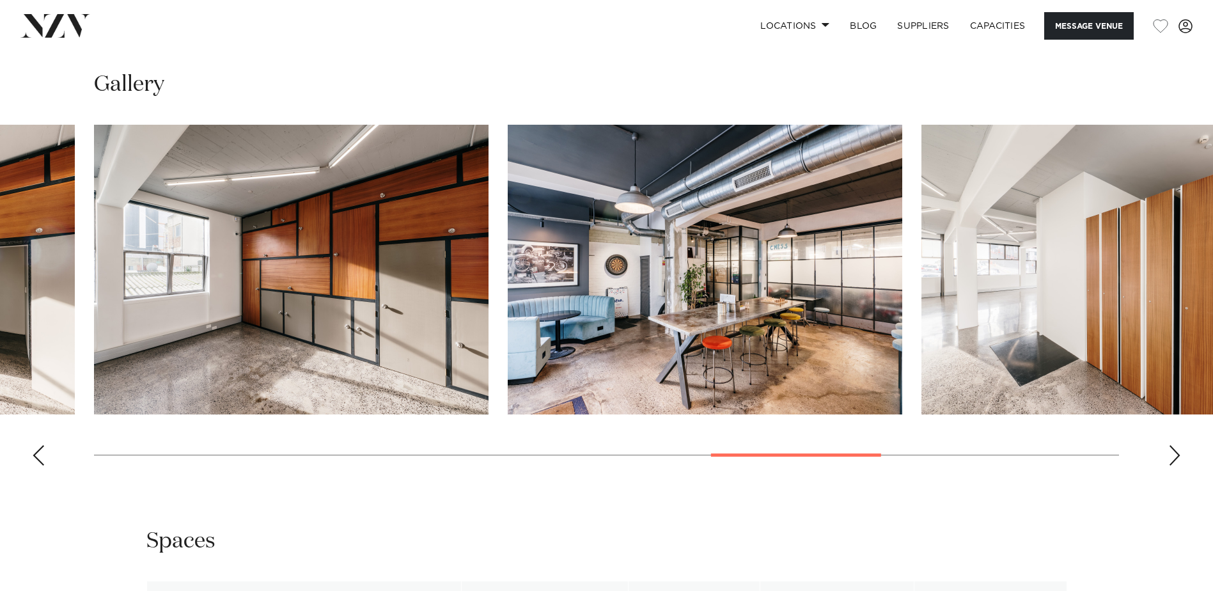
click at [1171, 457] on div "Next slide" at bounding box center [1175, 455] width 13 height 20
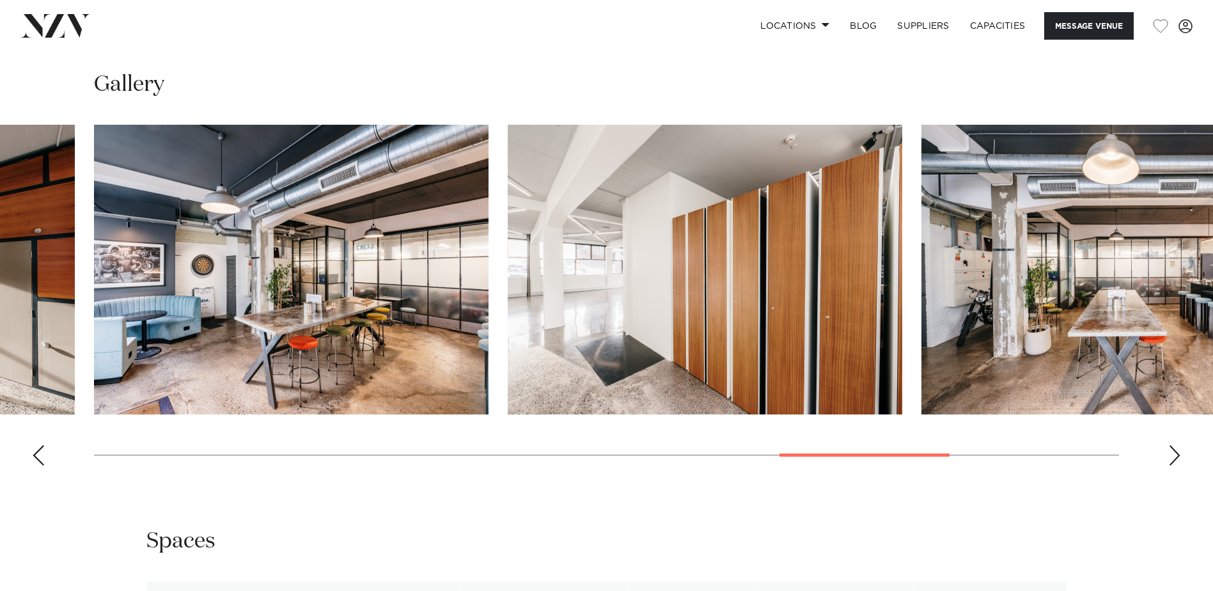
click at [1171, 457] on div "Next slide" at bounding box center [1175, 455] width 13 height 20
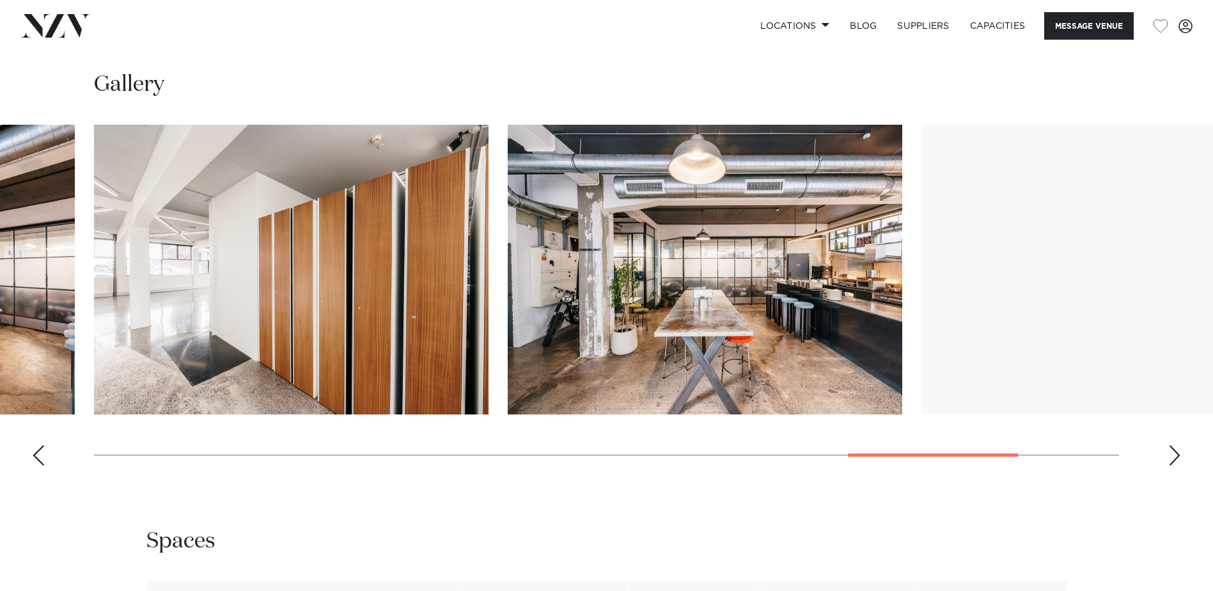
click at [1171, 457] on div "Next slide" at bounding box center [1175, 455] width 13 height 20
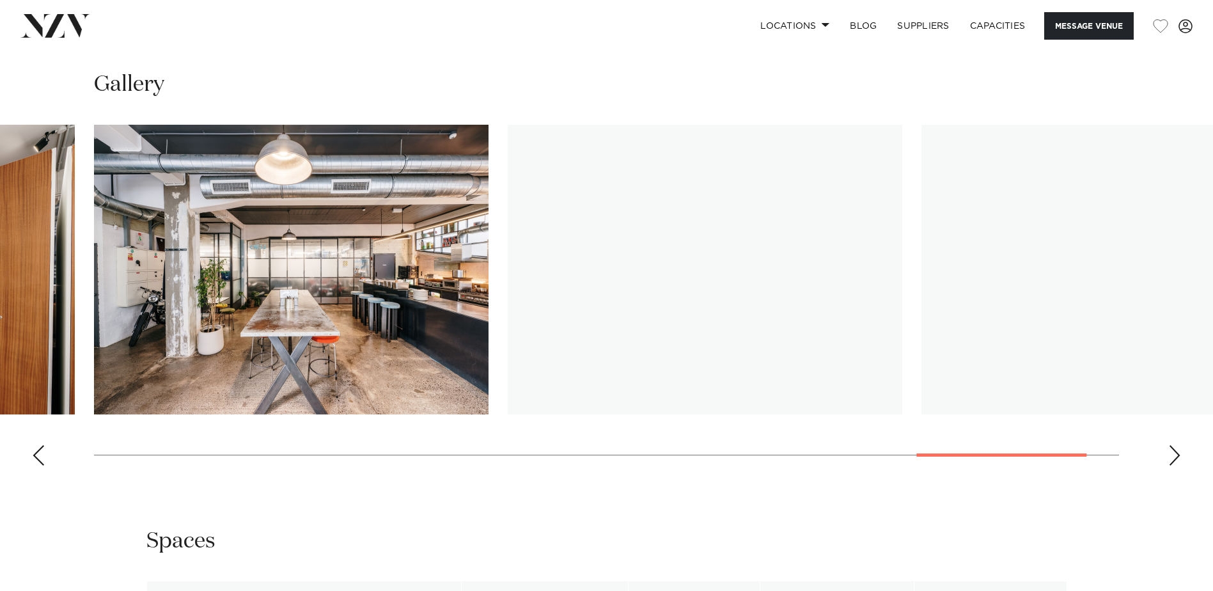
click at [1171, 457] on div "Next slide" at bounding box center [1175, 455] width 13 height 20
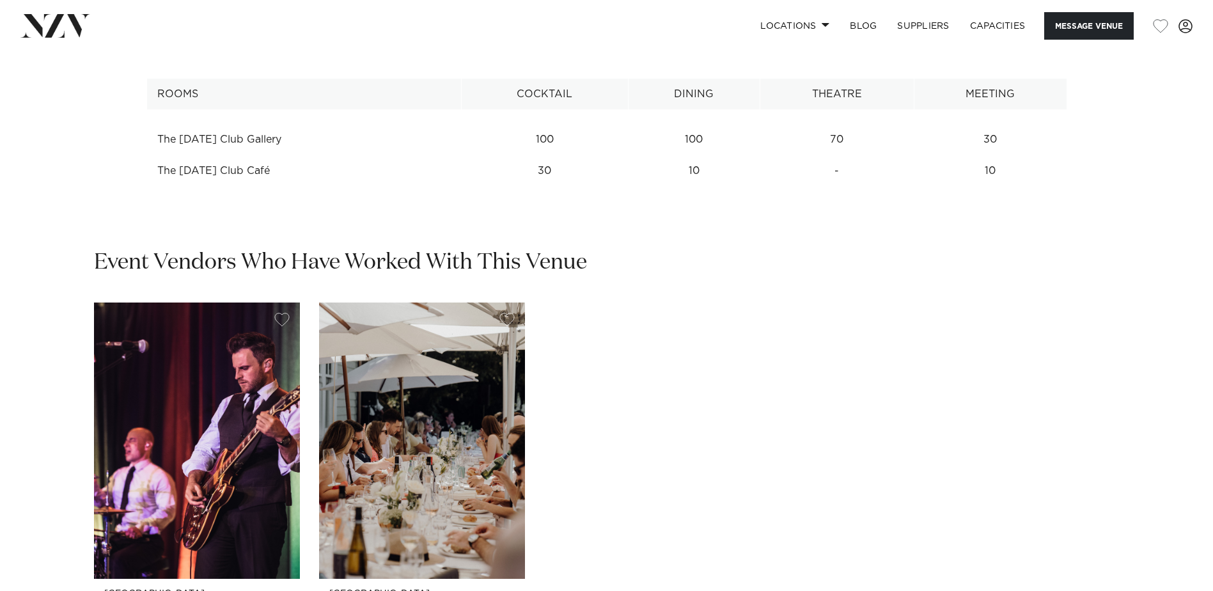
scroll to position [1727, 0]
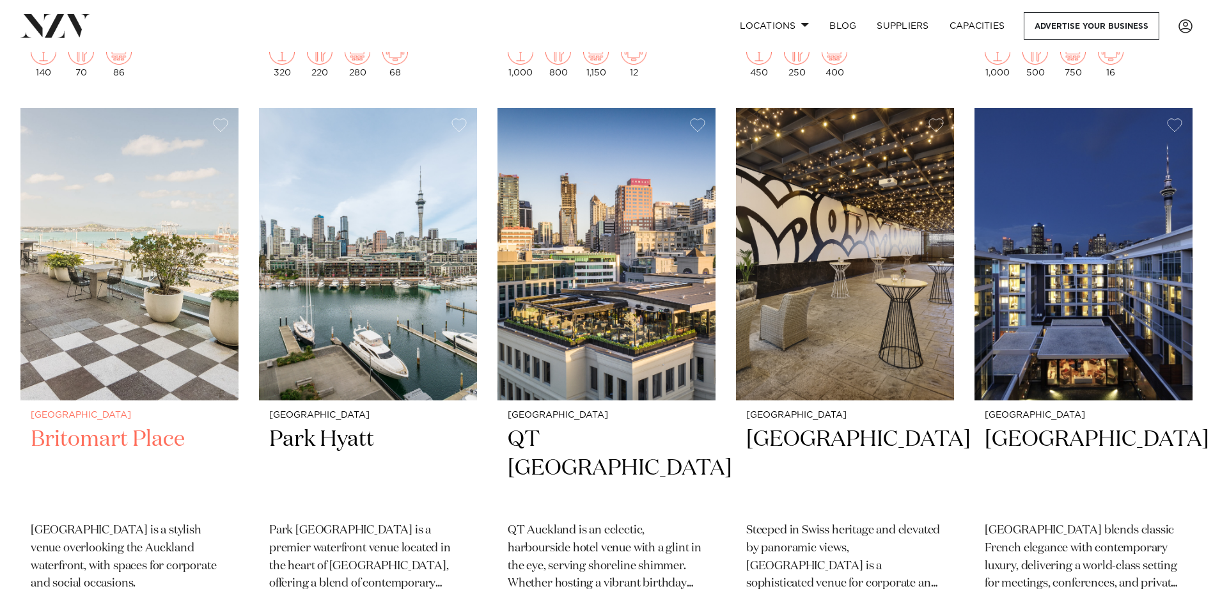
scroll to position [896, 0]
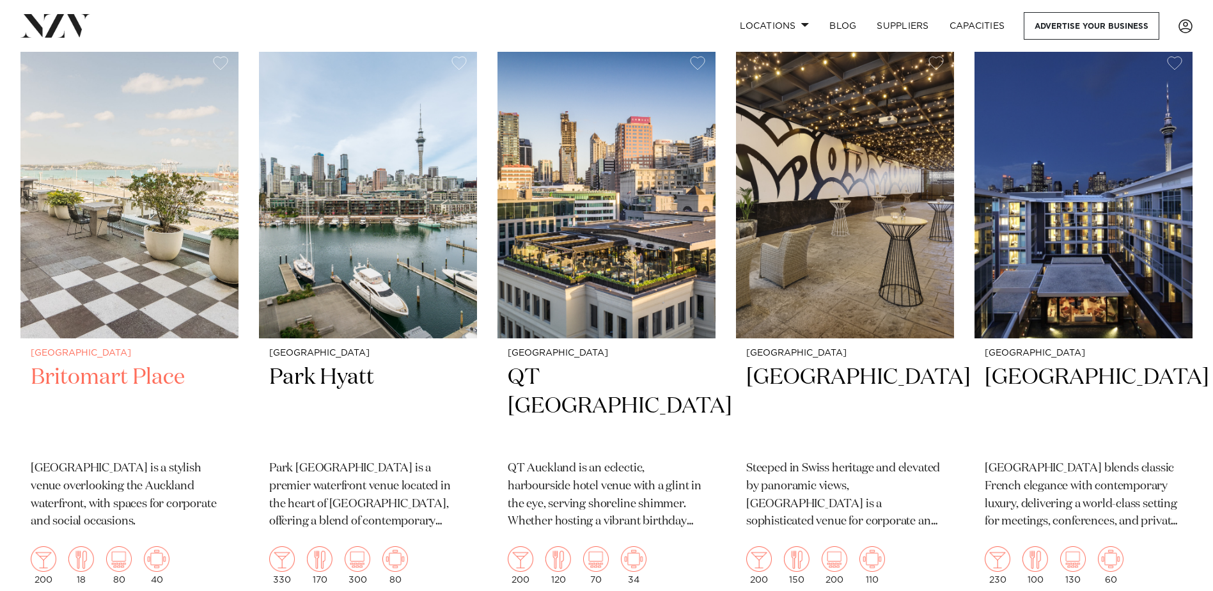
click at [122, 363] on h2 "Britomart Place" at bounding box center [130, 406] width 198 height 86
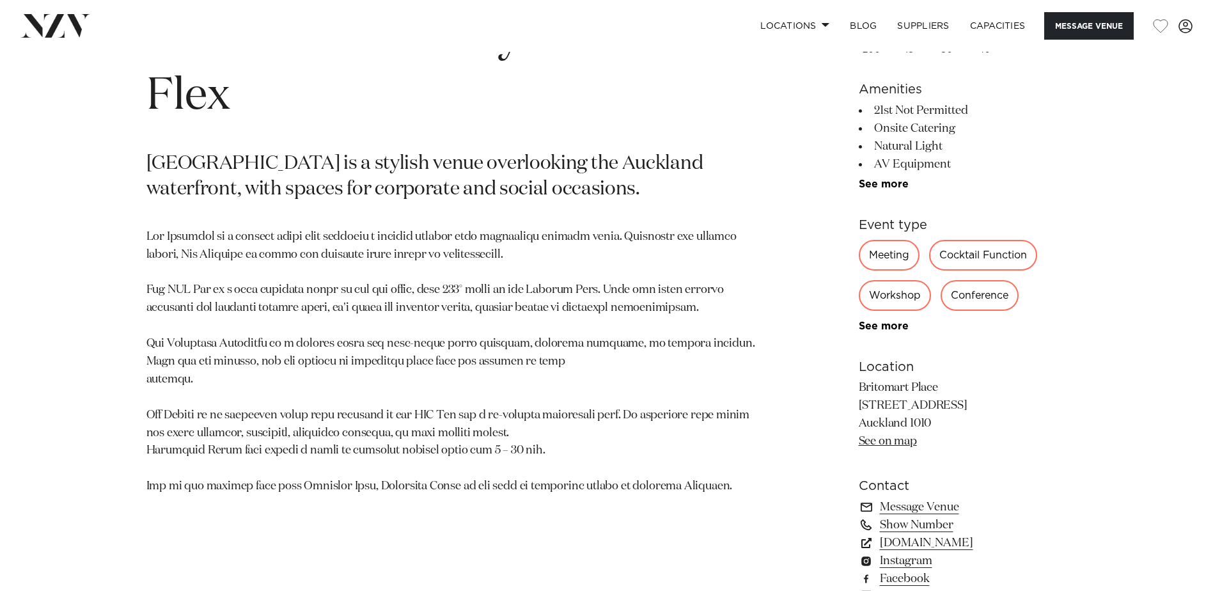
scroll to position [704, 0]
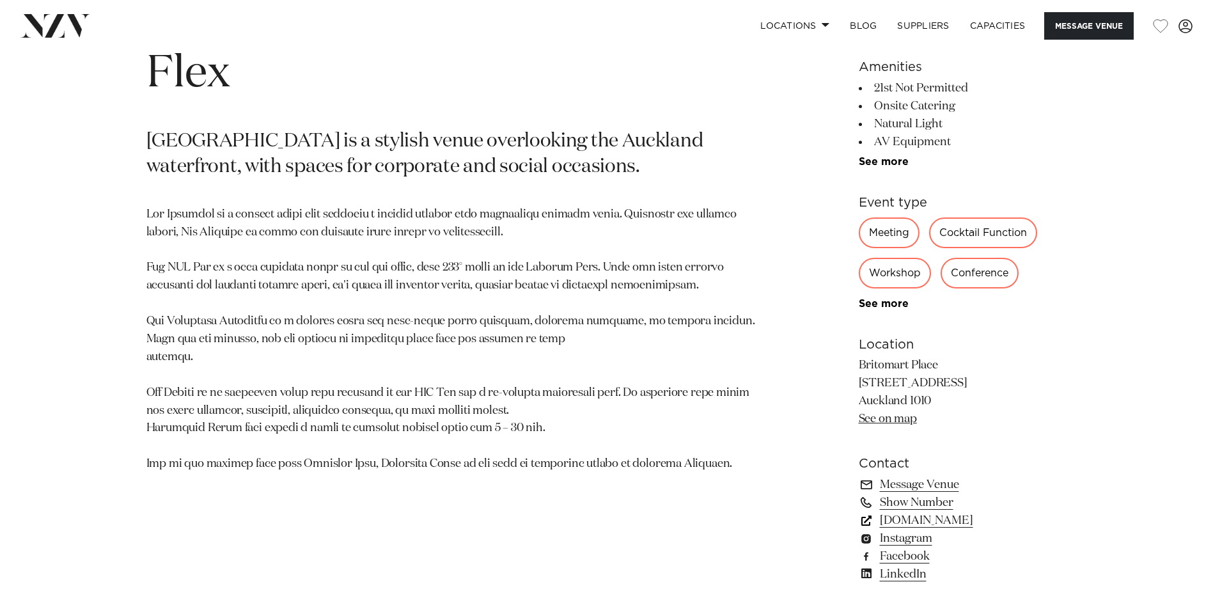
click at [956, 523] on link "precinctflex.co.nz" at bounding box center [963, 521] width 209 height 18
